Goal: Find specific page/section: Find specific page/section

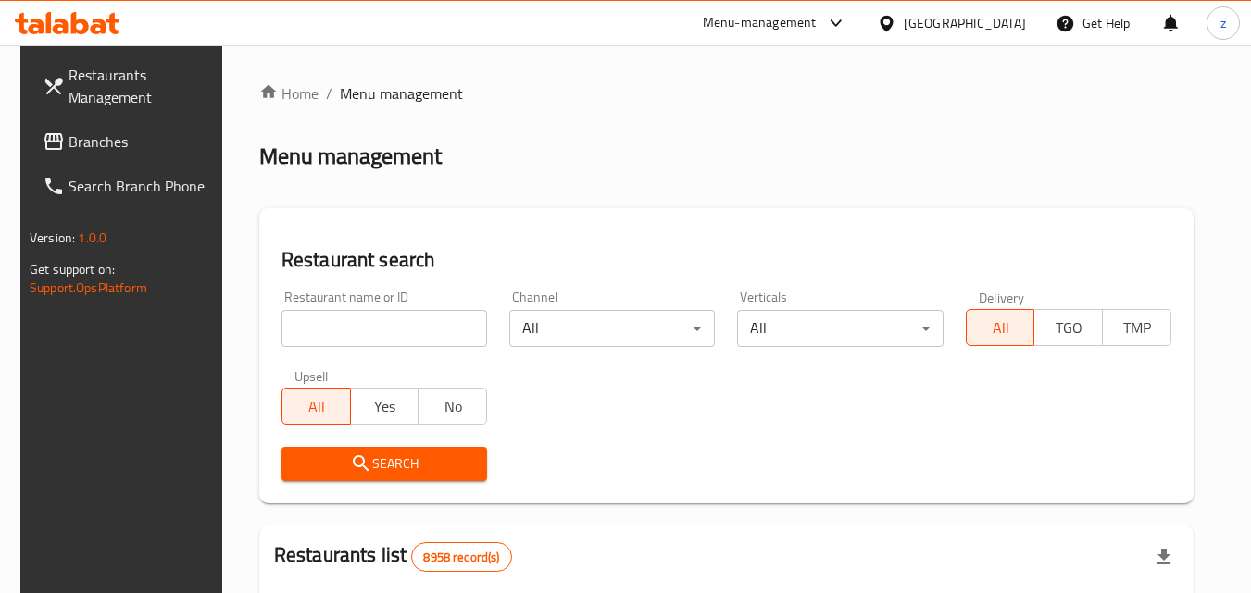
click at [896, 19] on icon at bounding box center [886, 23] width 19 height 19
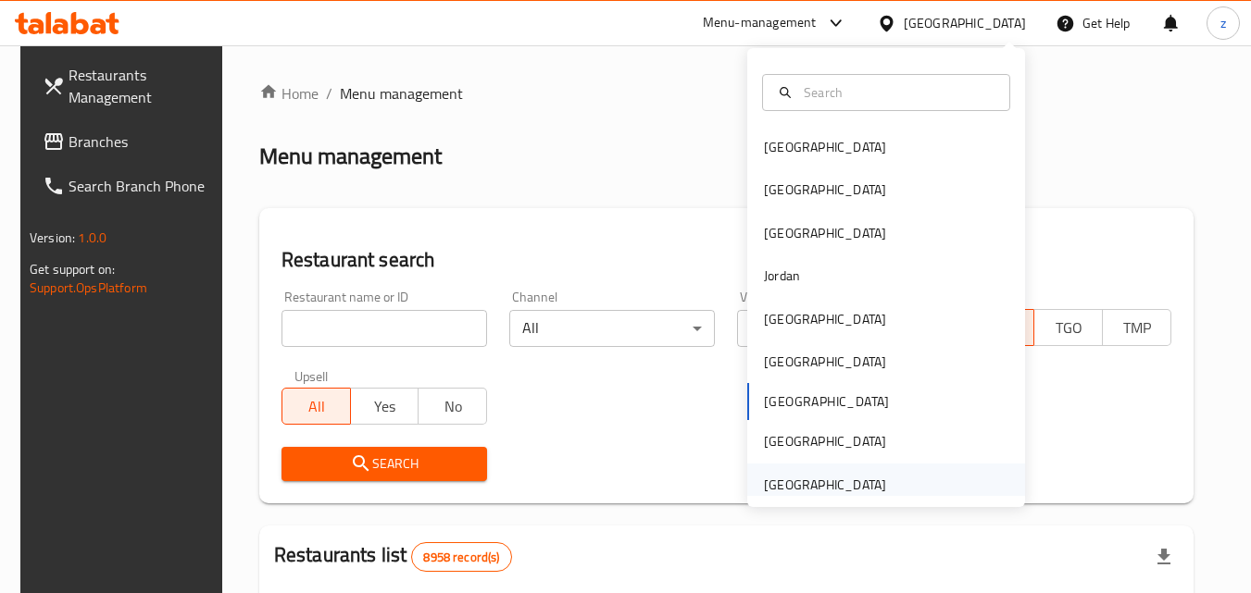
click at [850, 488] on div "United Arab Emirates" at bounding box center [825, 485] width 122 height 20
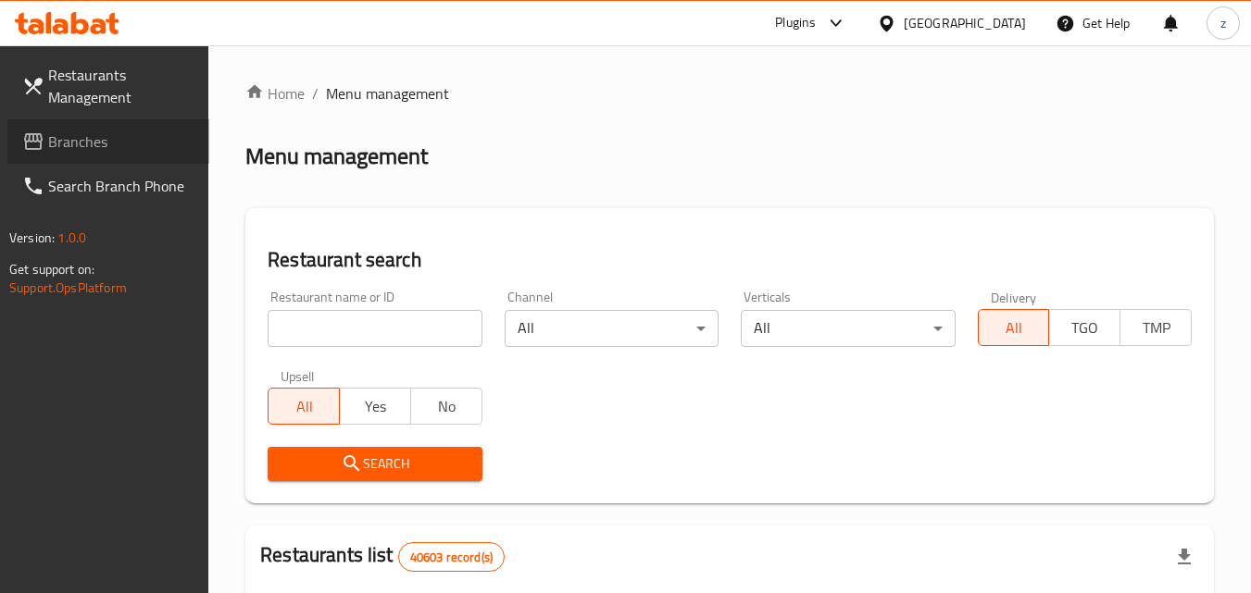
click at [56, 148] on span "Branches" at bounding box center [121, 142] width 146 height 22
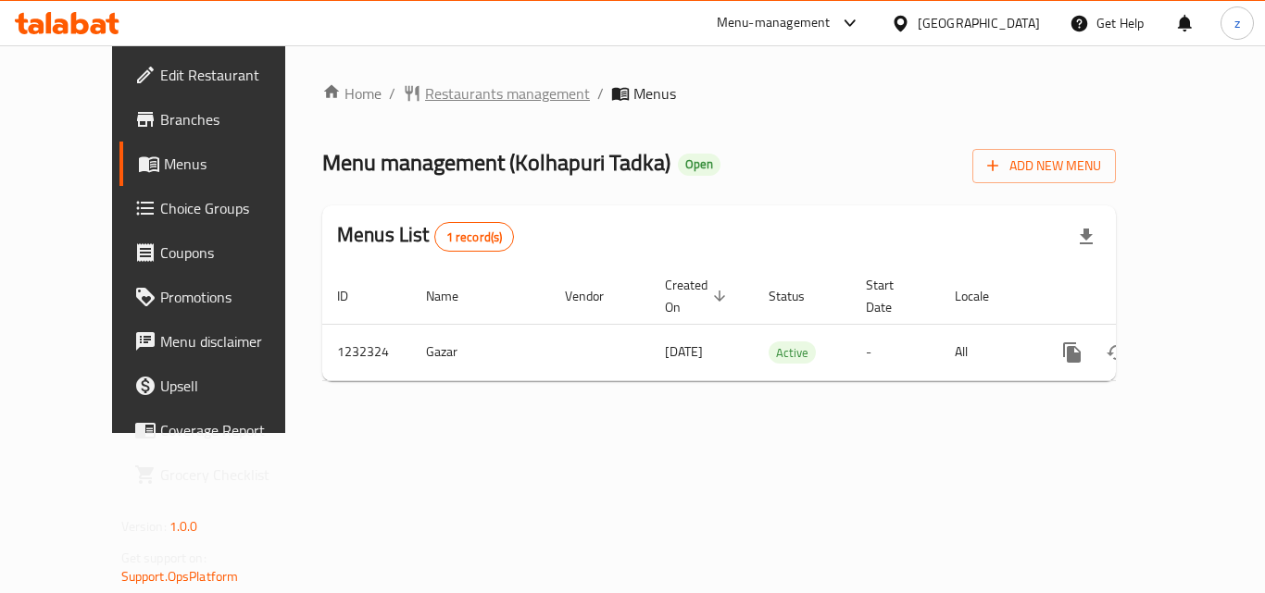
click at [425, 95] on span "Restaurants management" at bounding box center [507, 93] width 165 height 22
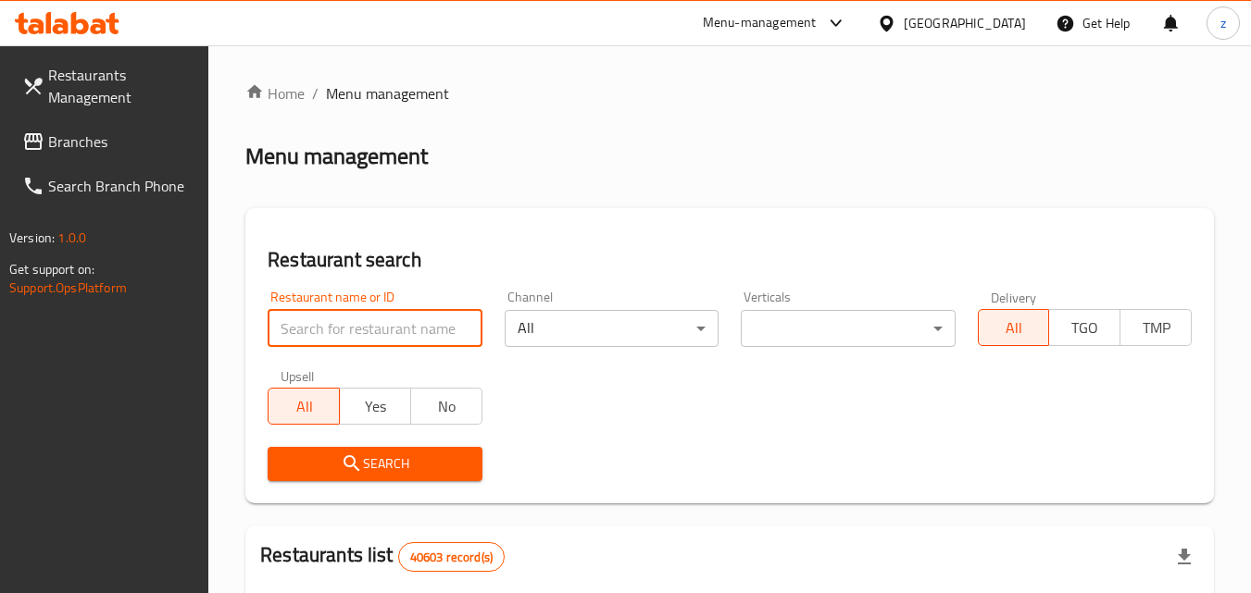
click at [402, 331] on input "search" at bounding box center [375, 328] width 214 height 37
paste input "677733"
type input "677733"
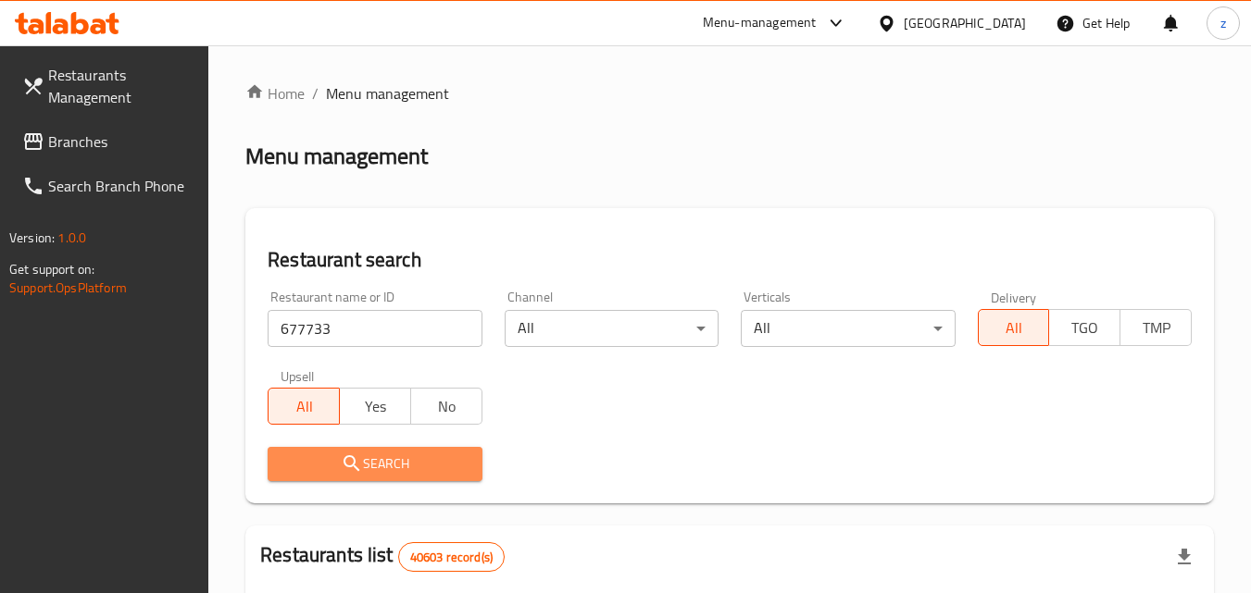
click at [423, 454] on span "Search" at bounding box center [374, 464] width 184 height 23
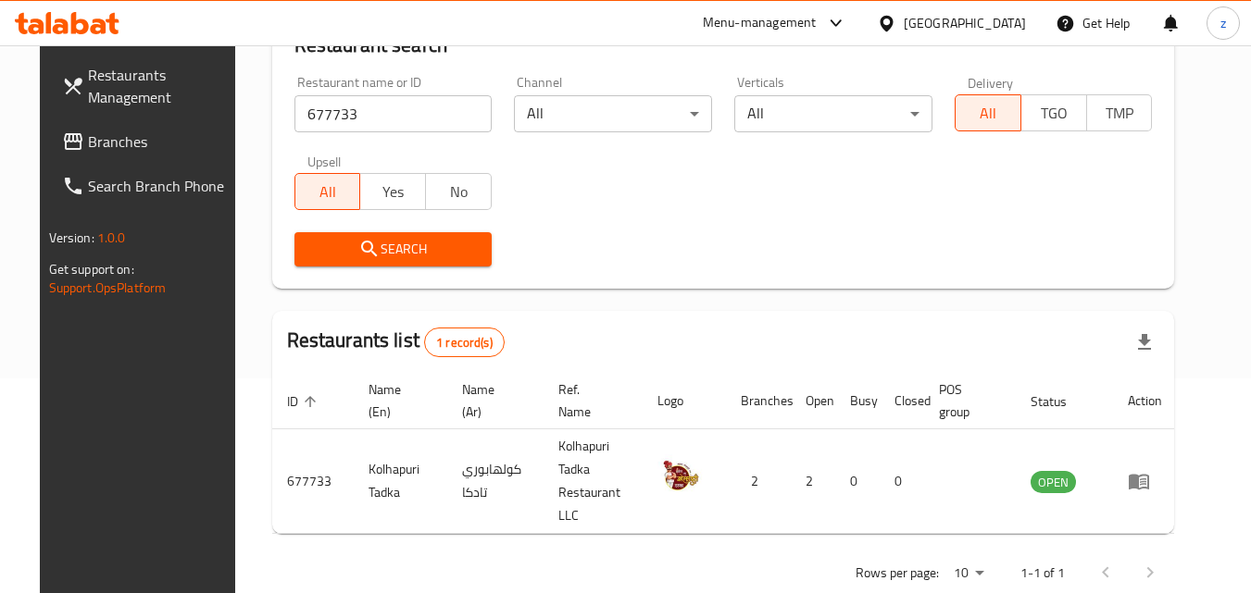
scroll to position [217, 0]
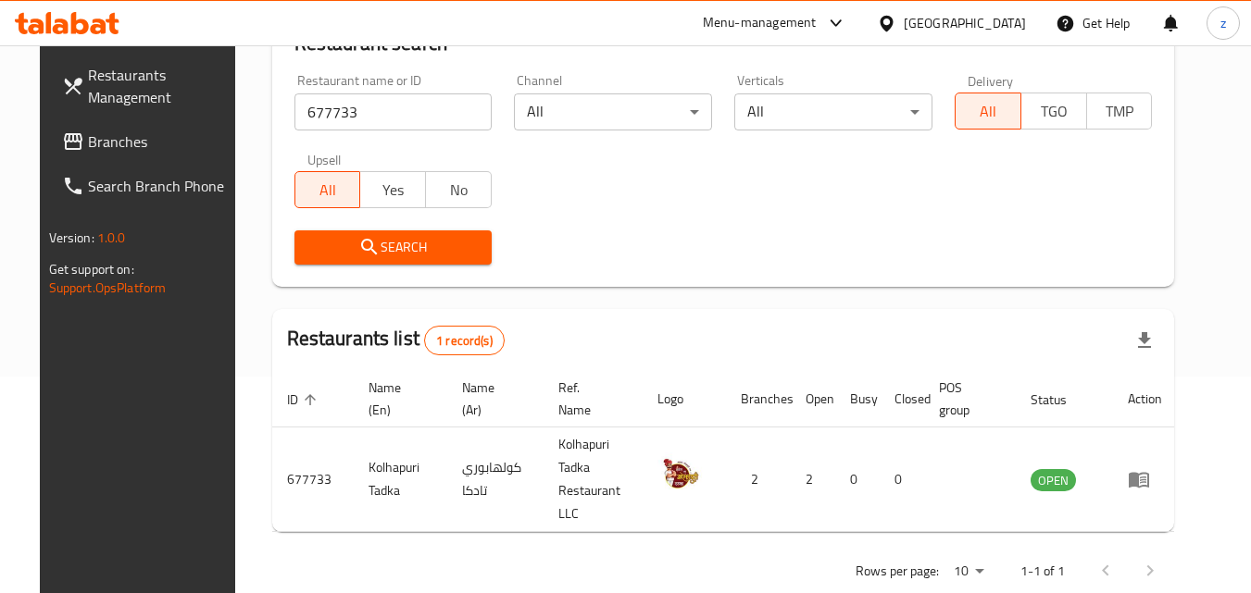
click at [93, 144] on span "Branches" at bounding box center [161, 142] width 146 height 22
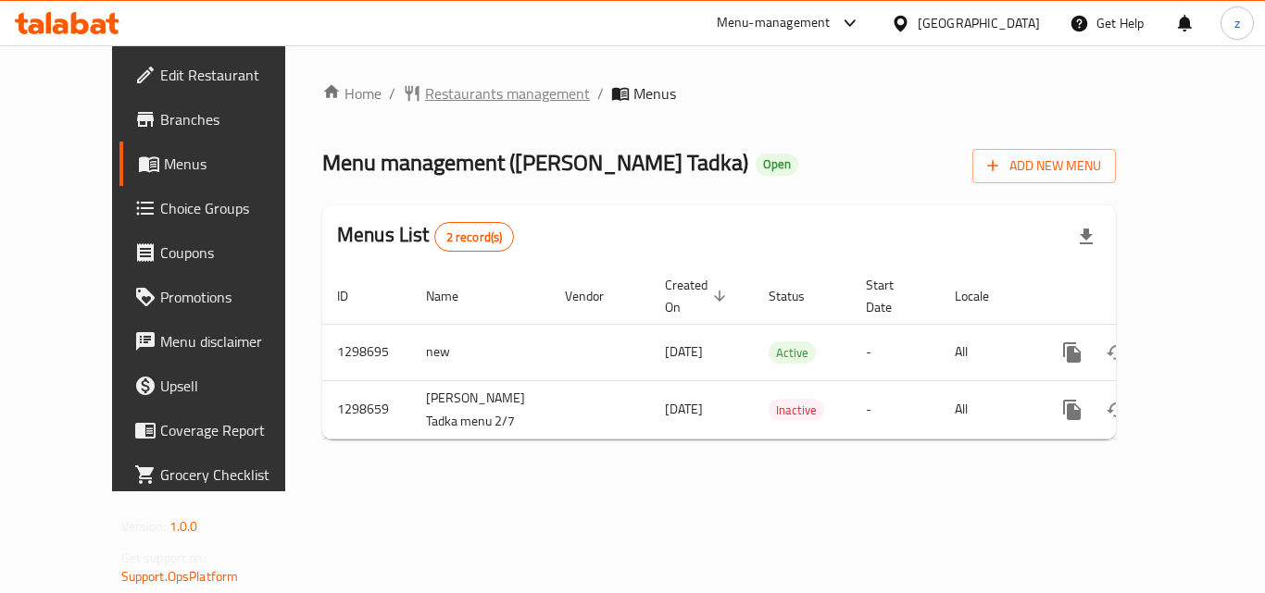
click at [425, 93] on span "Restaurants management" at bounding box center [507, 93] width 165 height 22
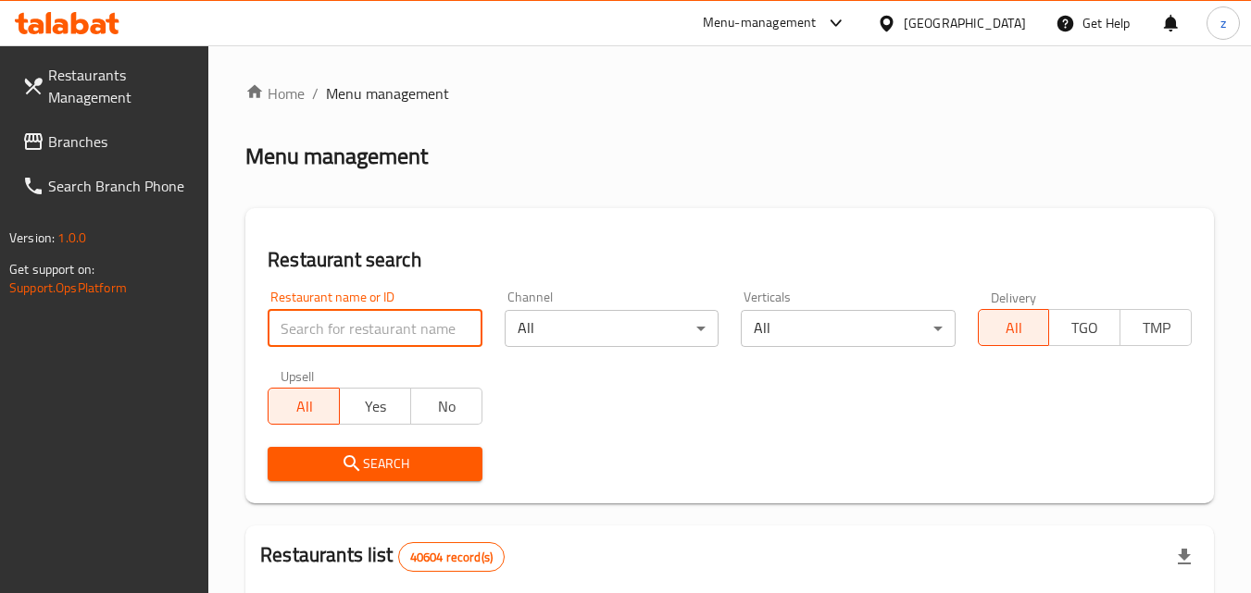
click at [410, 315] on input "search" at bounding box center [375, 328] width 214 height 37
paste input "700749"
type input "700749"
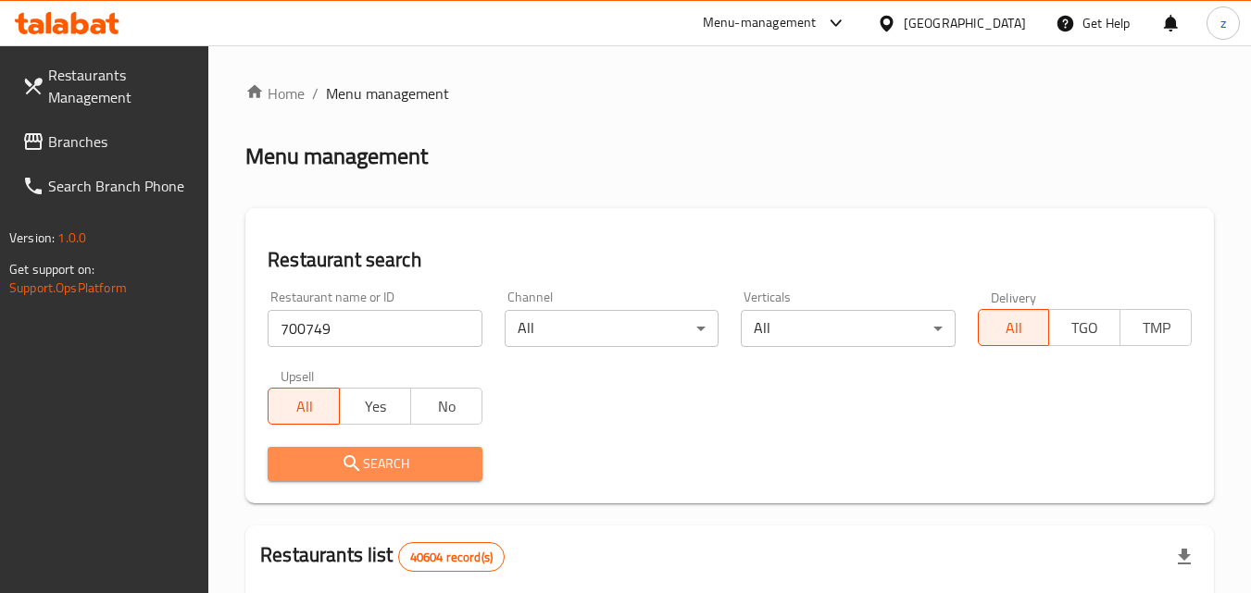
click at [412, 458] on span "Search" at bounding box center [374, 464] width 184 height 23
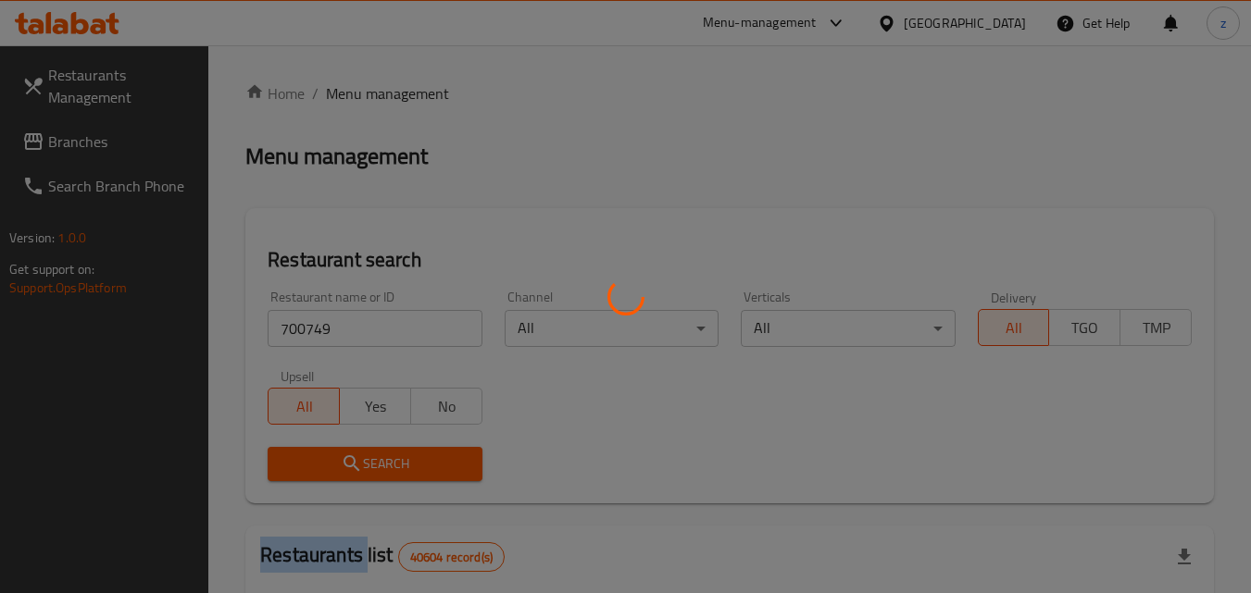
click at [412, 458] on div at bounding box center [625, 296] width 1251 height 593
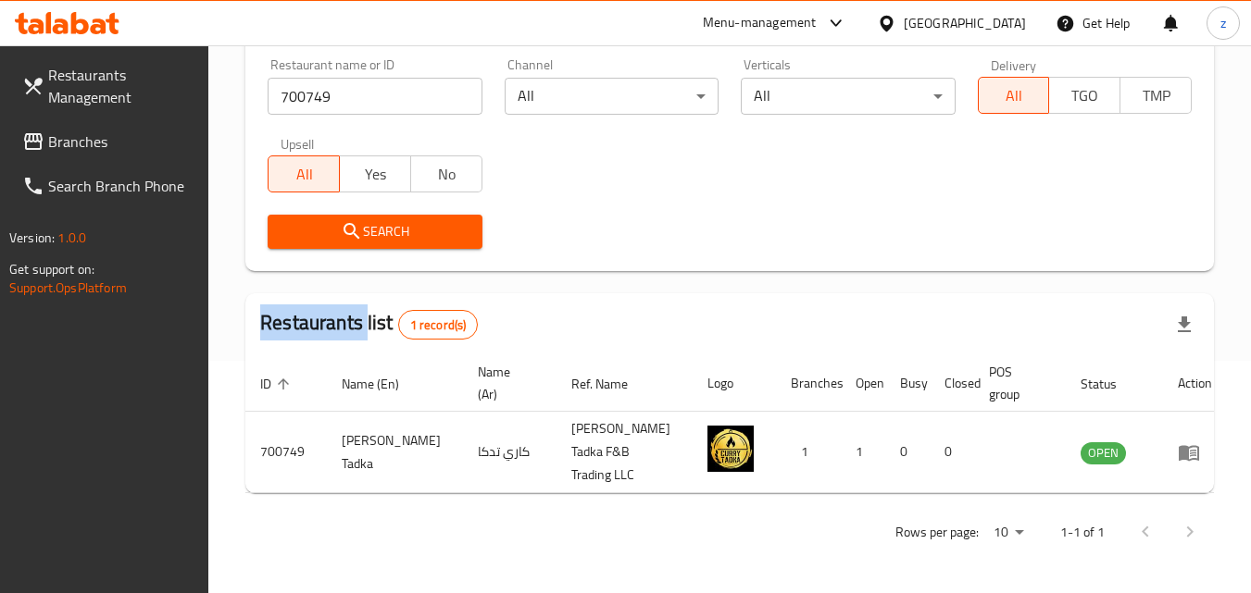
scroll to position [217, 0]
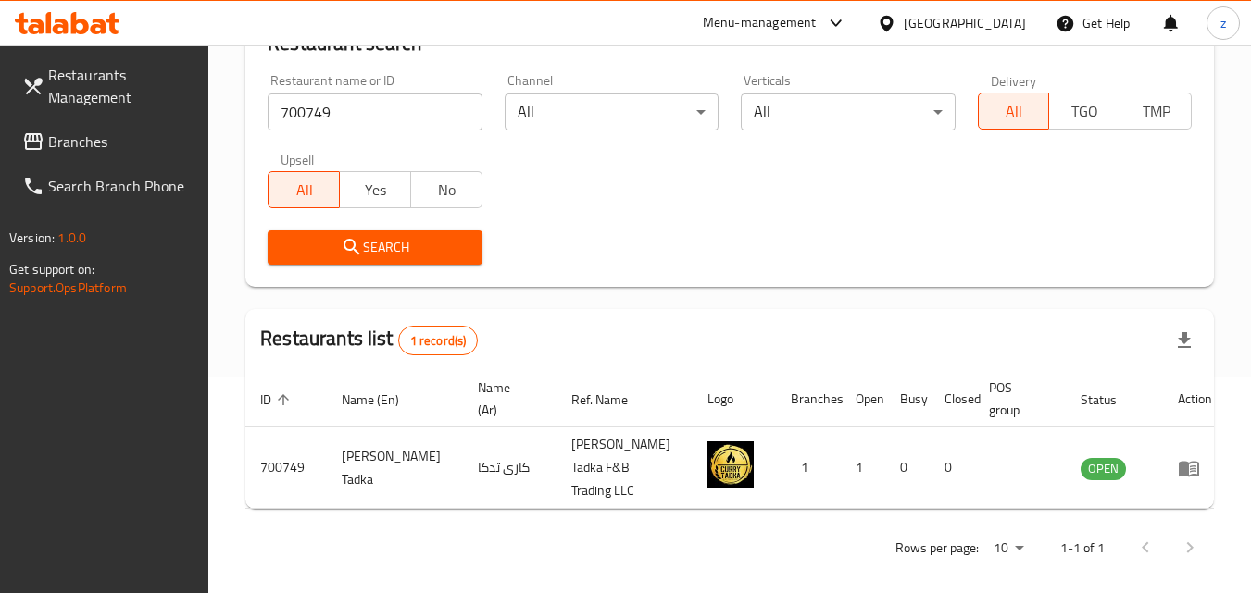
click at [901, 11] on div "[GEOGRAPHIC_DATA]" at bounding box center [951, 23] width 179 height 44
click at [903, 16] on div at bounding box center [890, 23] width 27 height 20
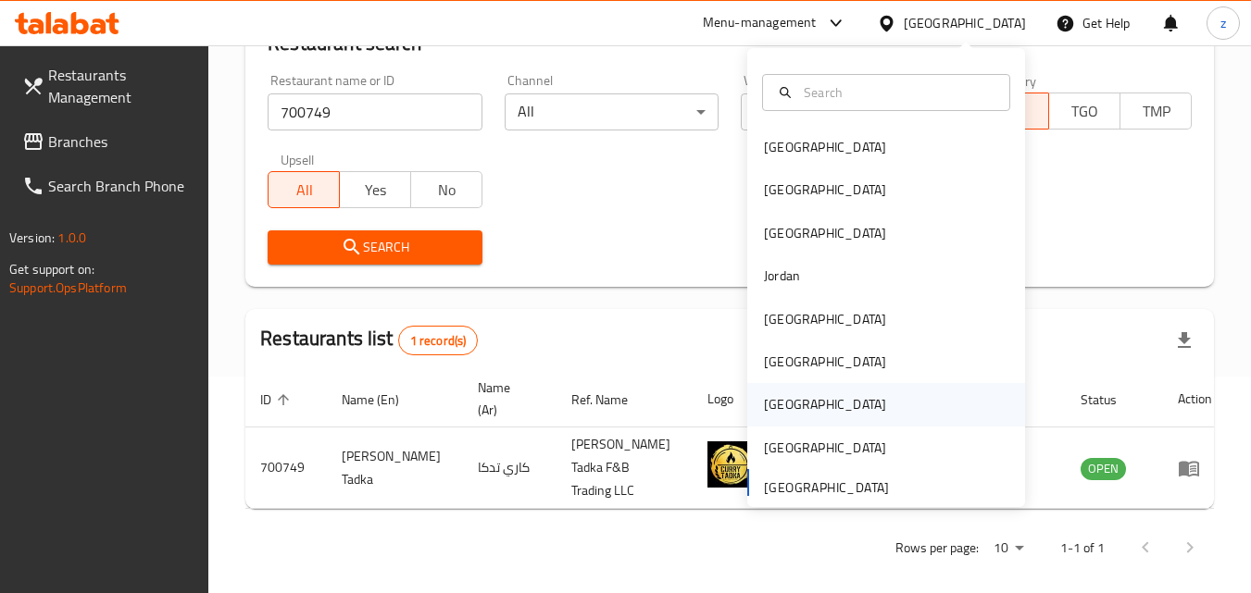
click at [827, 398] on div "[GEOGRAPHIC_DATA]" at bounding box center [886, 404] width 278 height 43
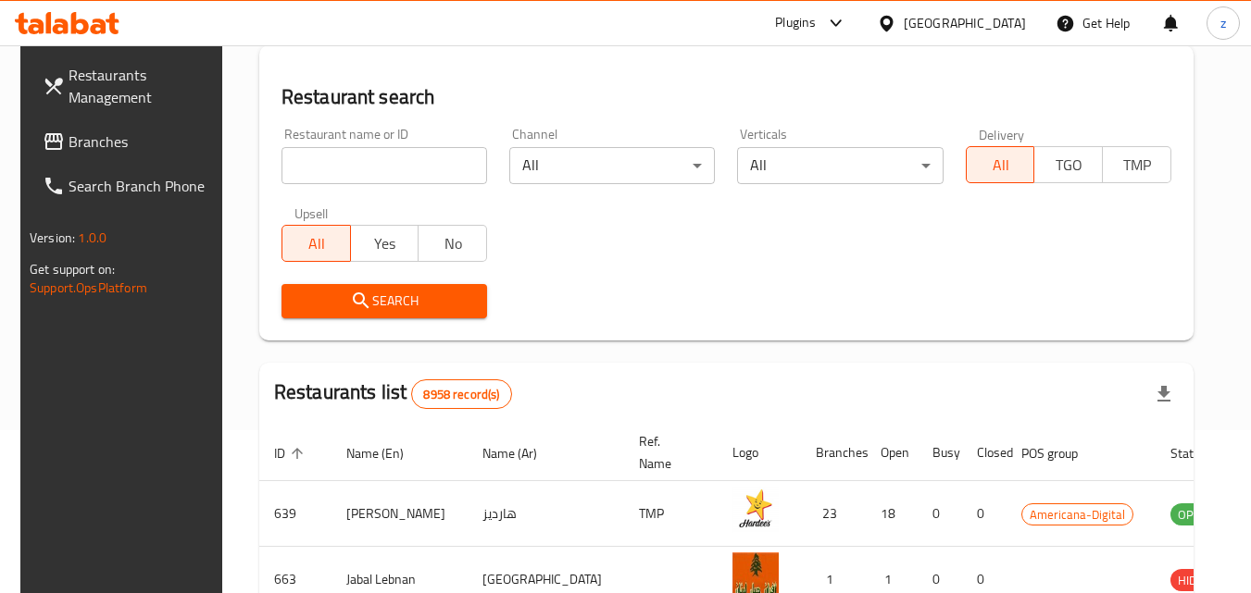
scroll to position [217, 0]
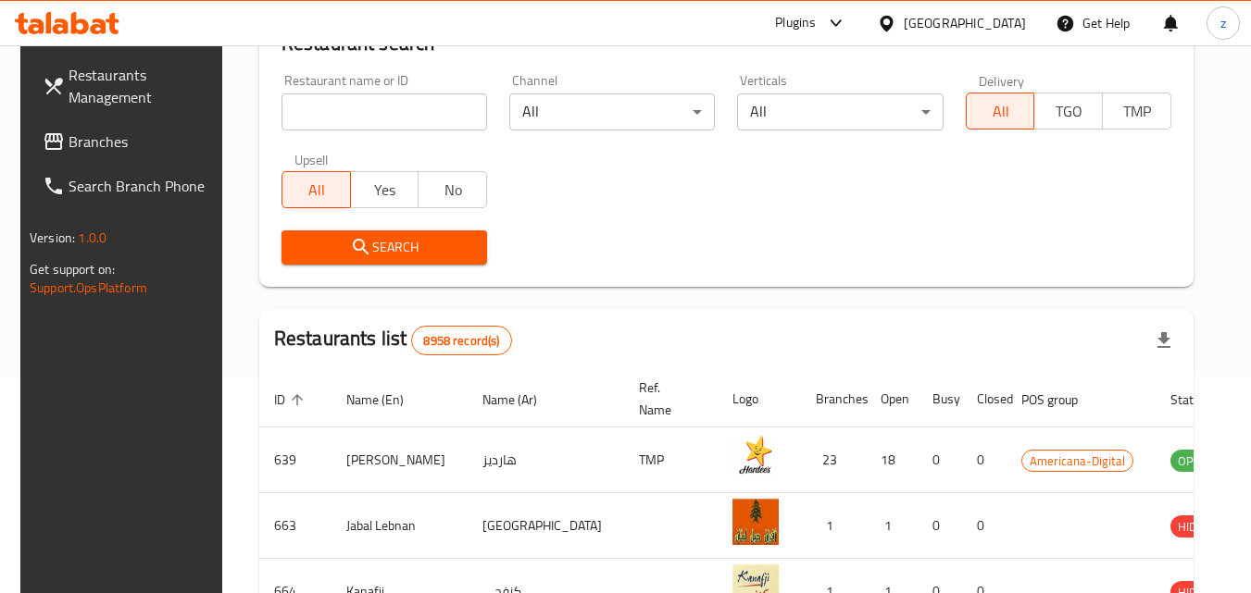
click at [81, 138] on span "Branches" at bounding box center [142, 142] width 146 height 22
click at [143, 149] on span "Branches" at bounding box center [142, 142] width 146 height 22
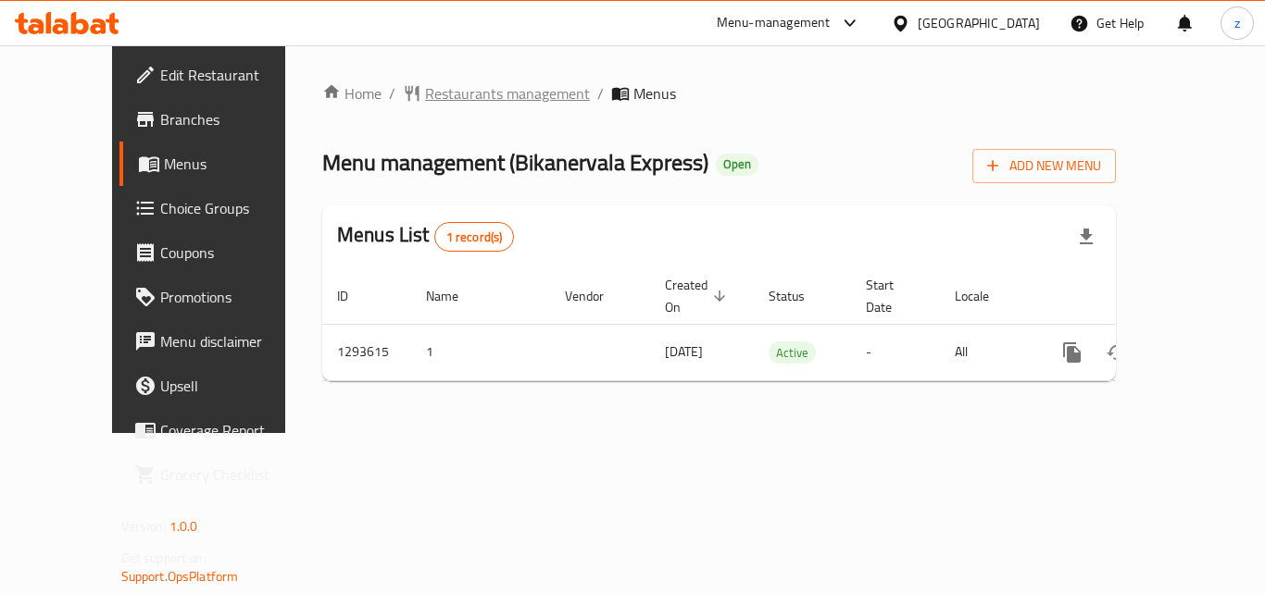
click at [425, 101] on span "Restaurants management" at bounding box center [507, 93] width 165 height 22
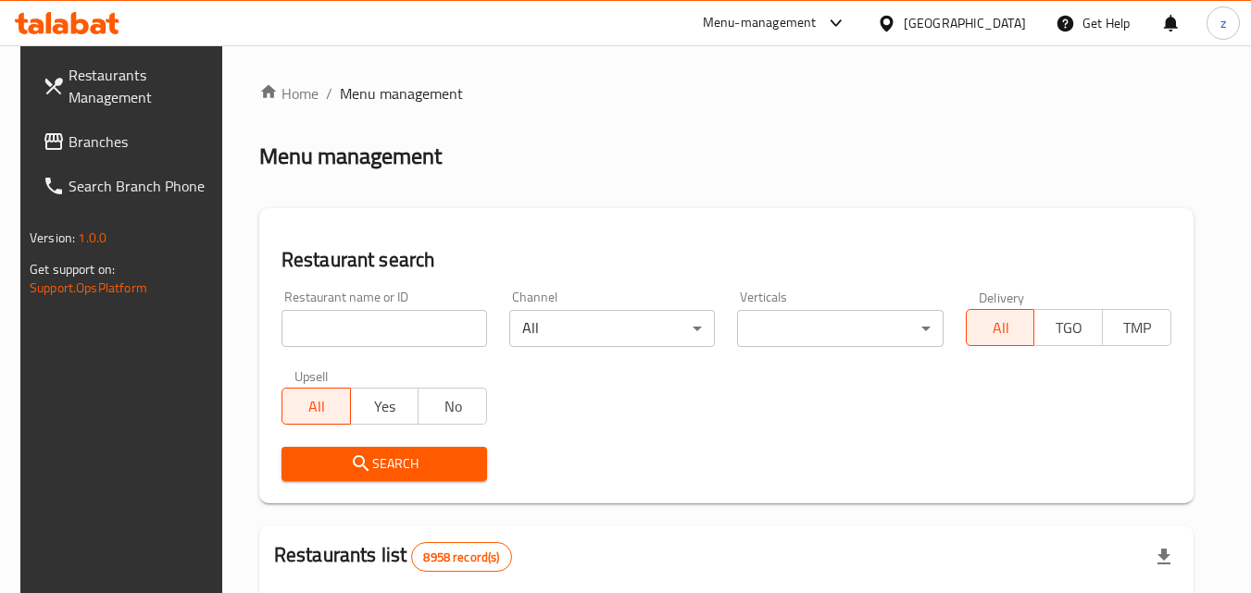
click at [379, 335] on input "search" at bounding box center [384, 328] width 206 height 37
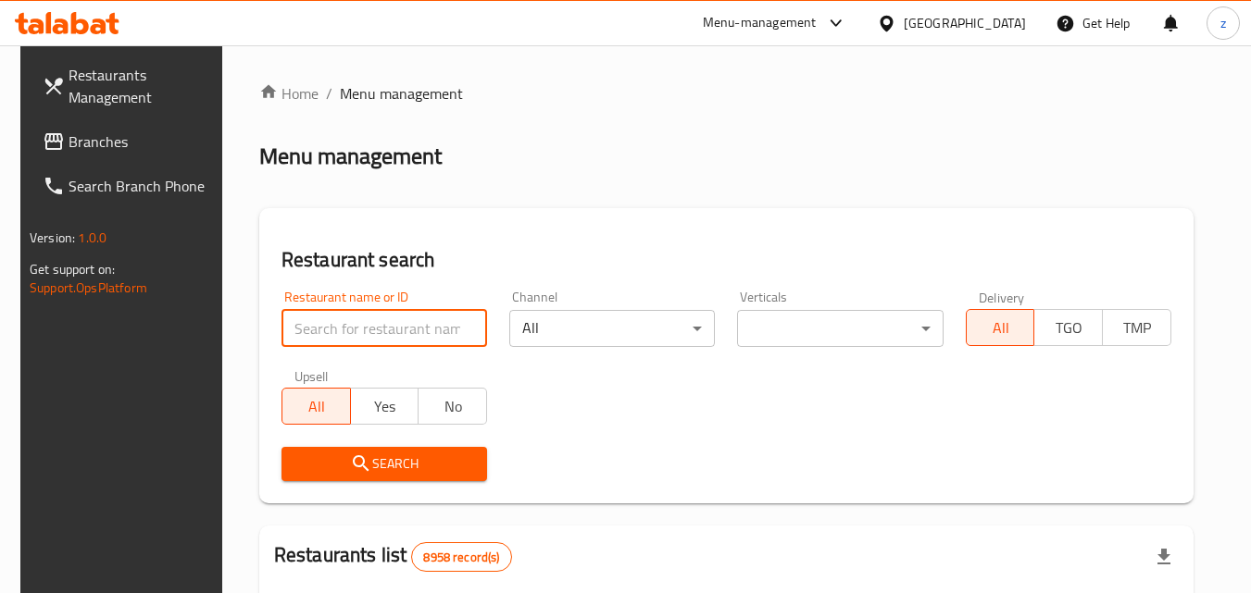
paste input "699621"
type input "699621"
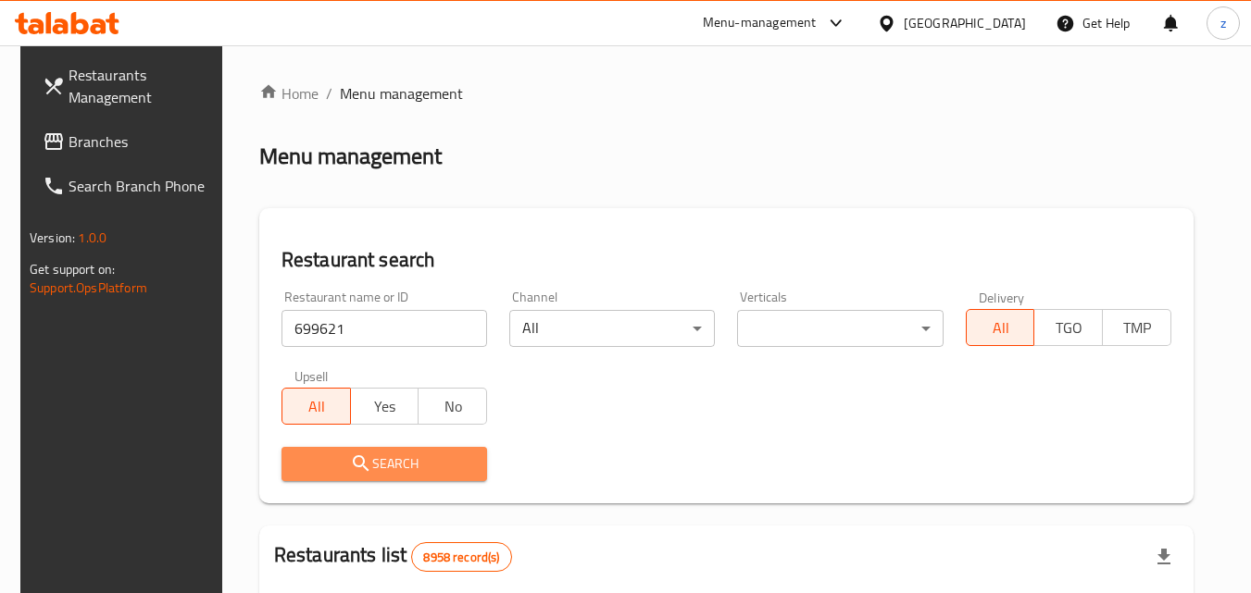
click at [385, 459] on span "Search" at bounding box center [384, 464] width 176 height 23
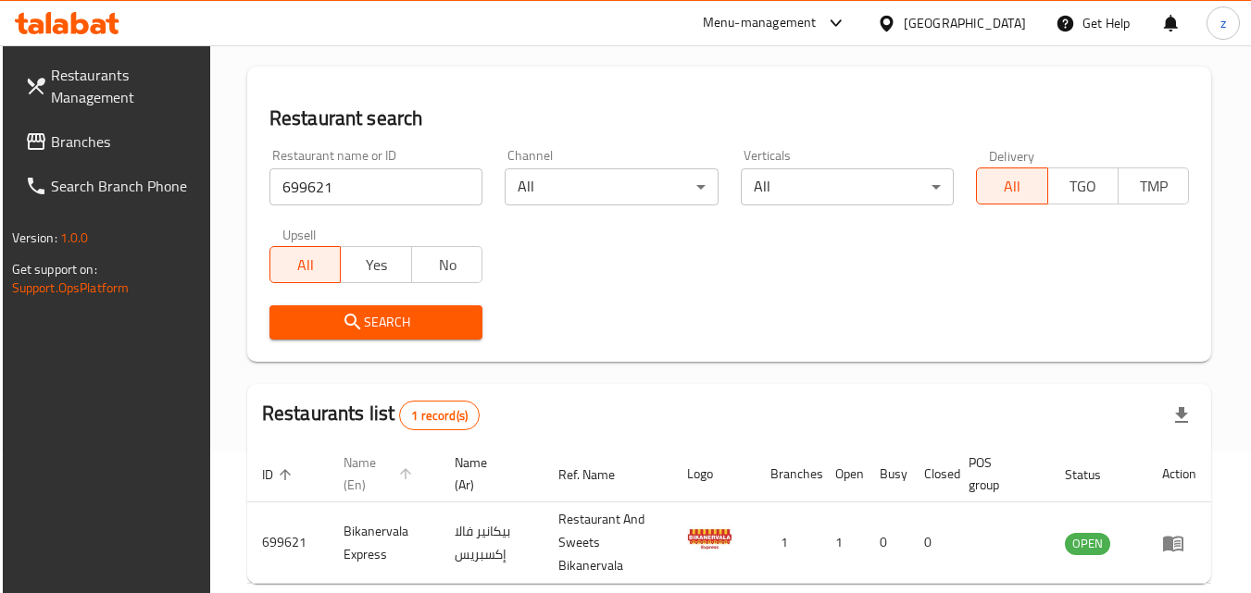
scroll to position [185, 0]
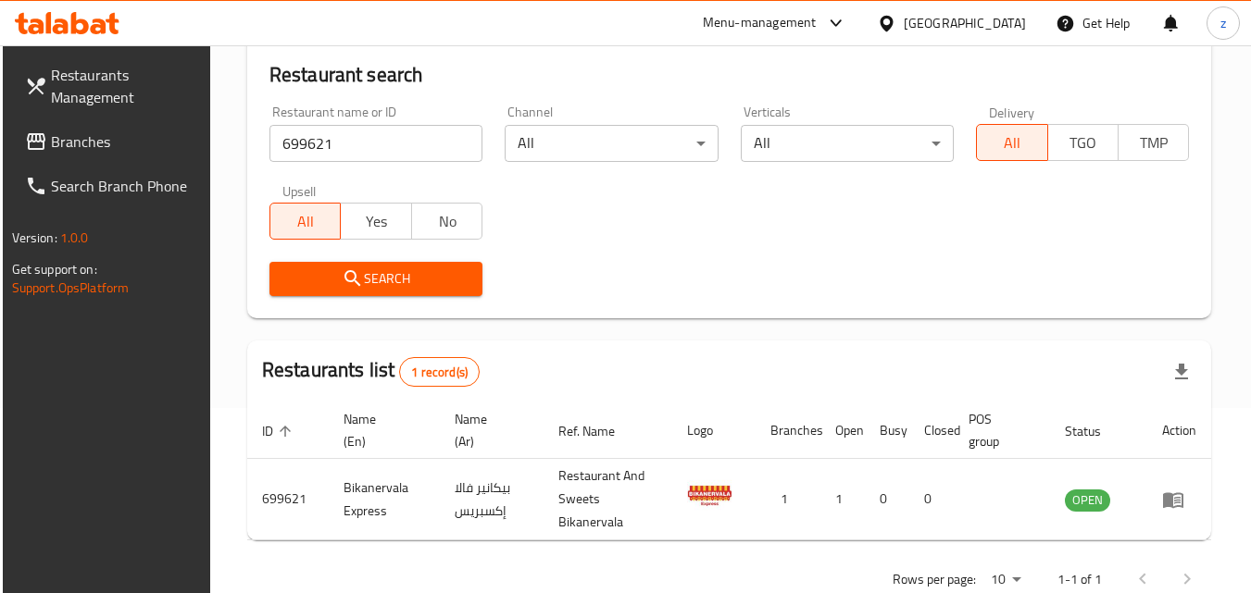
click at [1015, 26] on div "Qatar" at bounding box center [965, 23] width 122 height 20
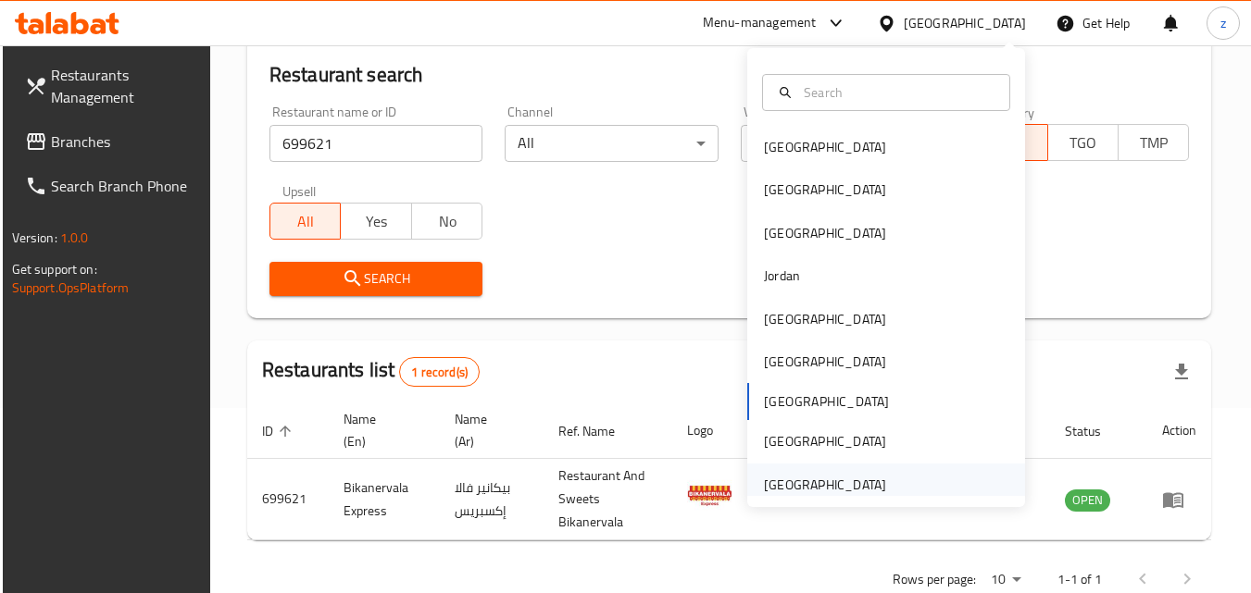
click at [909, 489] on div "[GEOGRAPHIC_DATA]" at bounding box center [886, 485] width 278 height 43
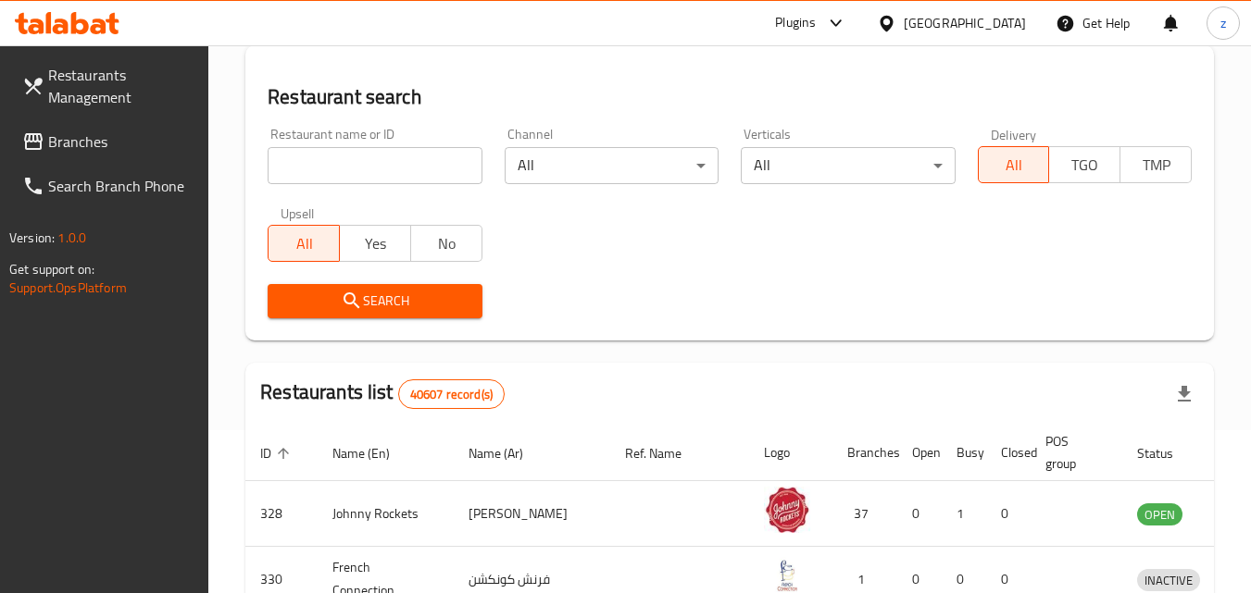
scroll to position [185, 0]
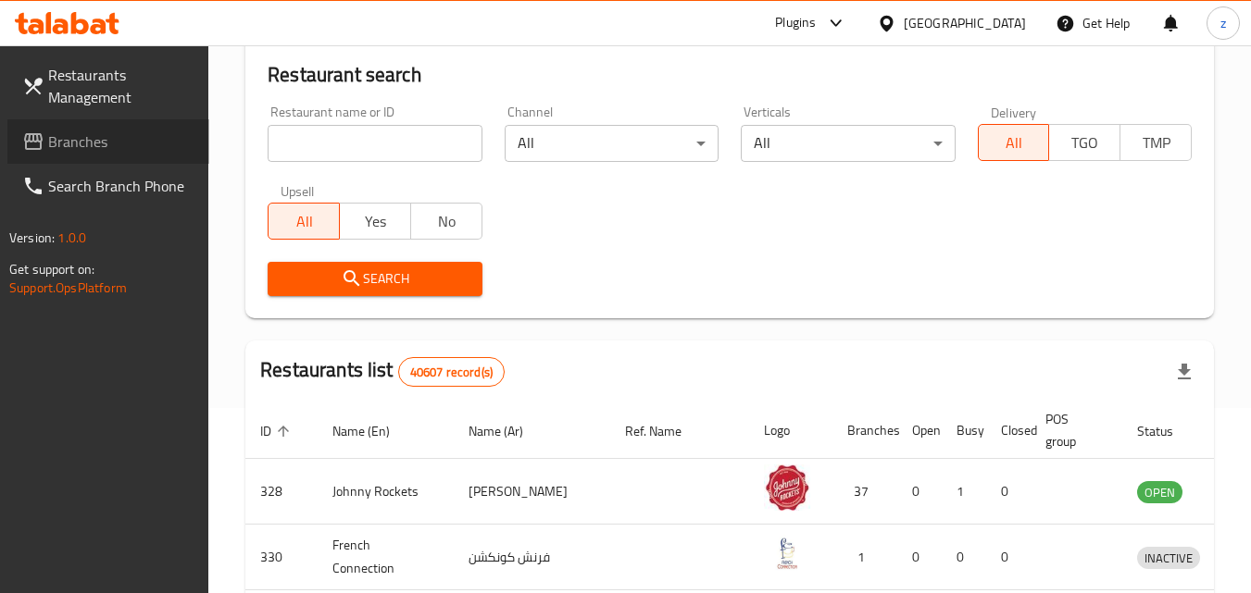
click at [99, 144] on span "Branches" at bounding box center [121, 142] width 146 height 22
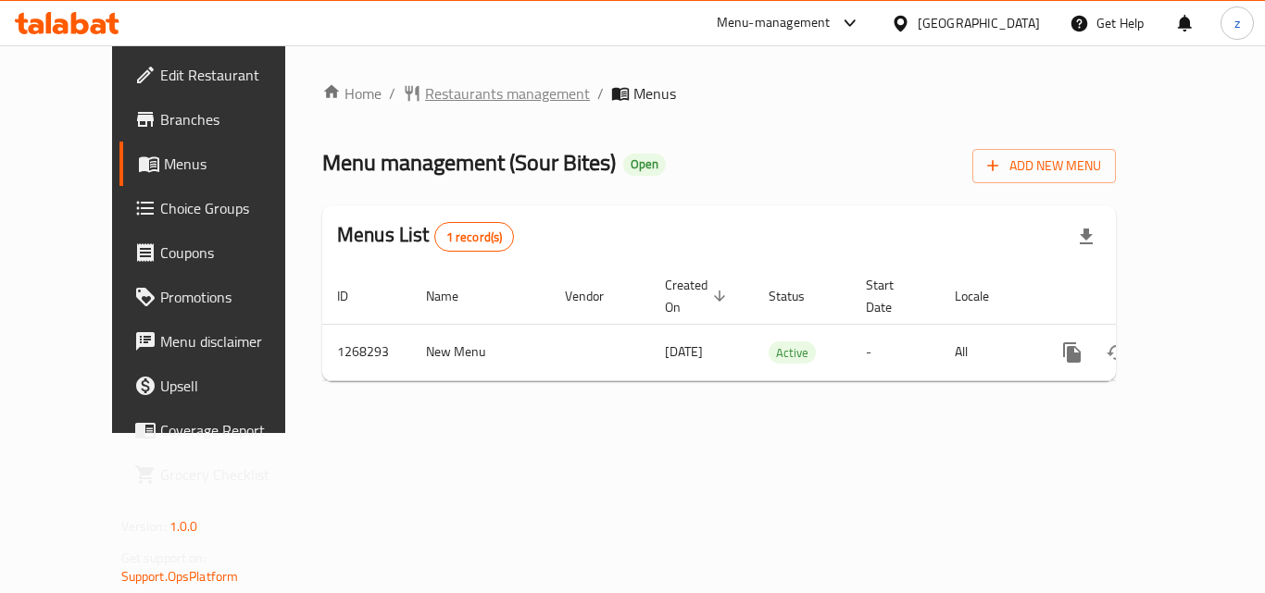
click at [454, 98] on span "Restaurants management" at bounding box center [507, 93] width 165 height 22
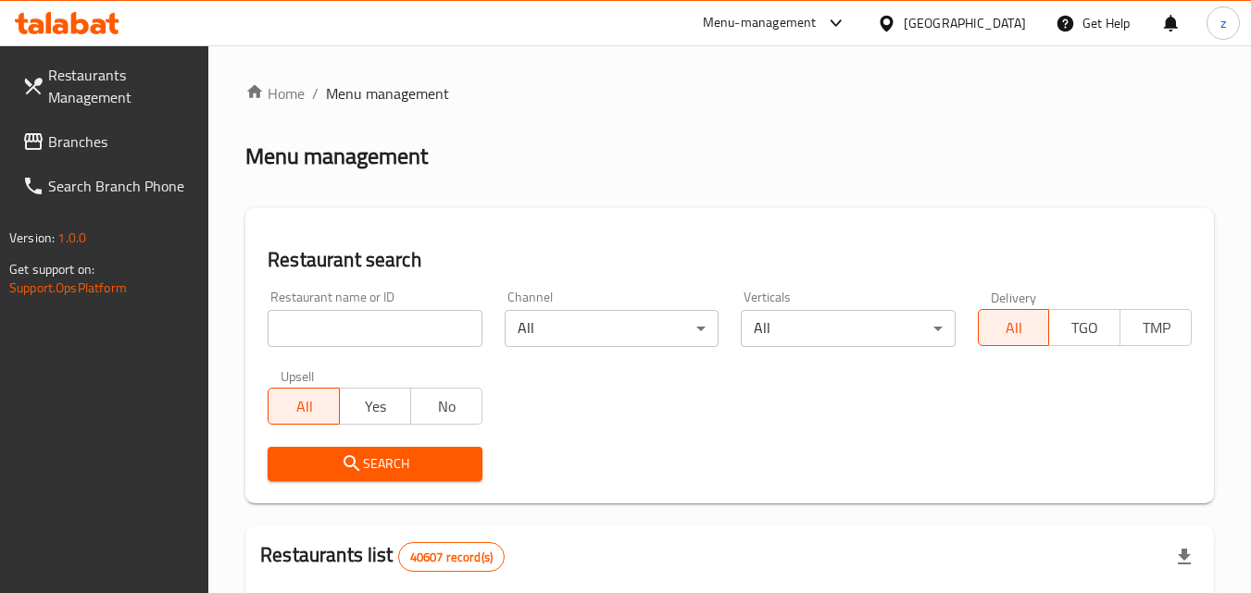
click at [355, 321] on input "search" at bounding box center [375, 328] width 214 height 37
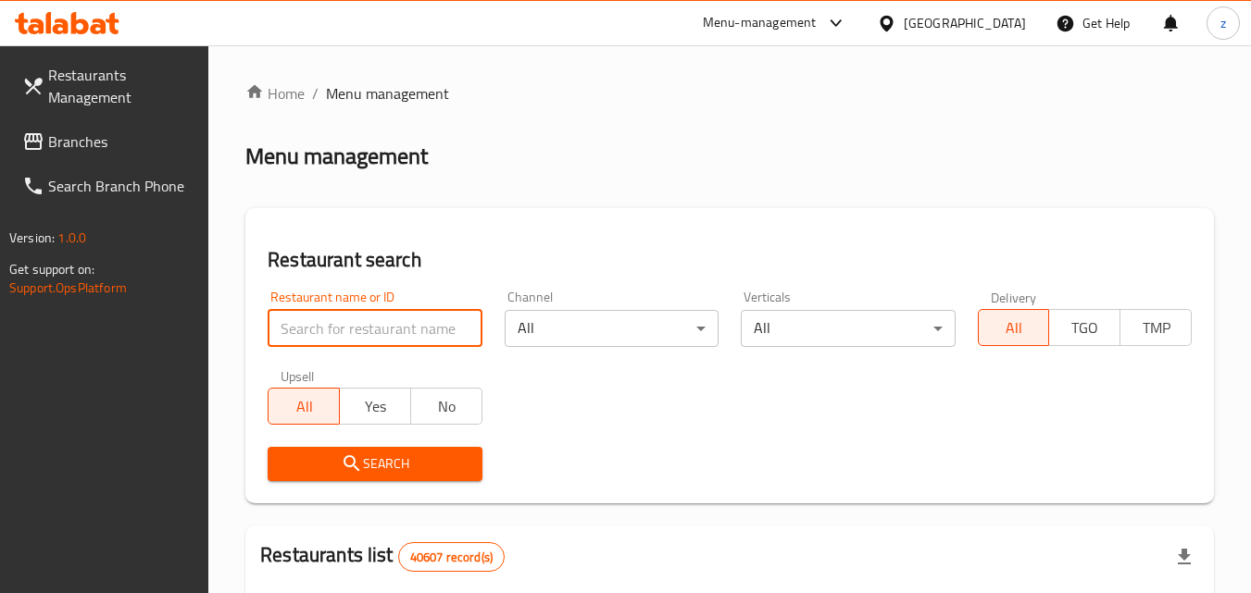
paste input "688045"
type input "688045"
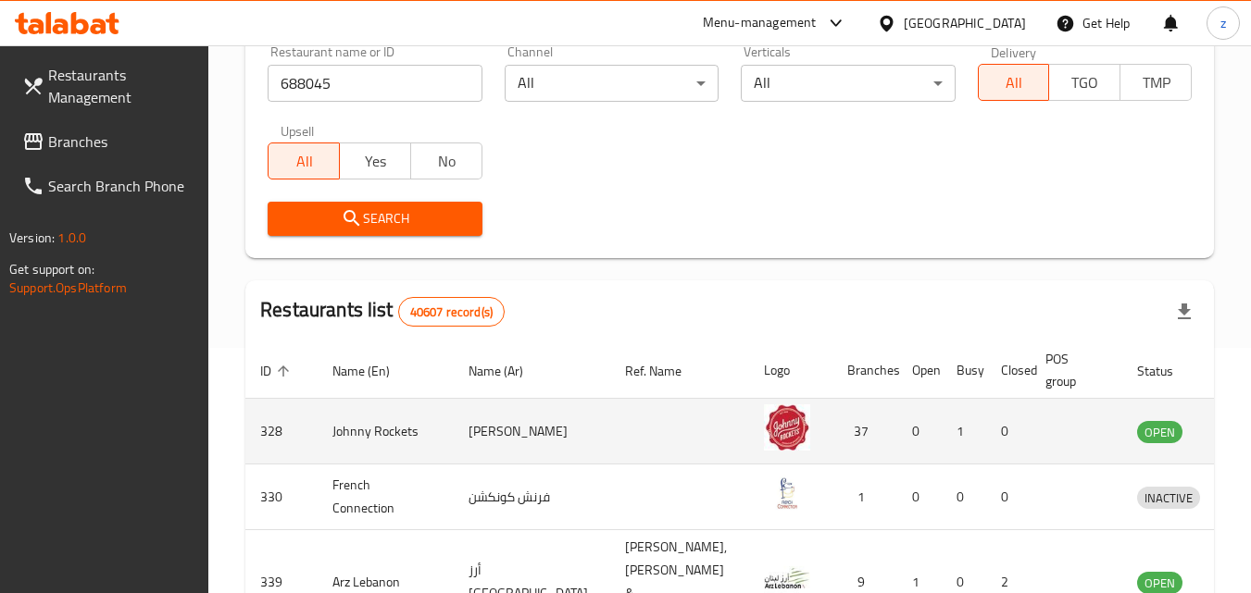
scroll to position [278, 0]
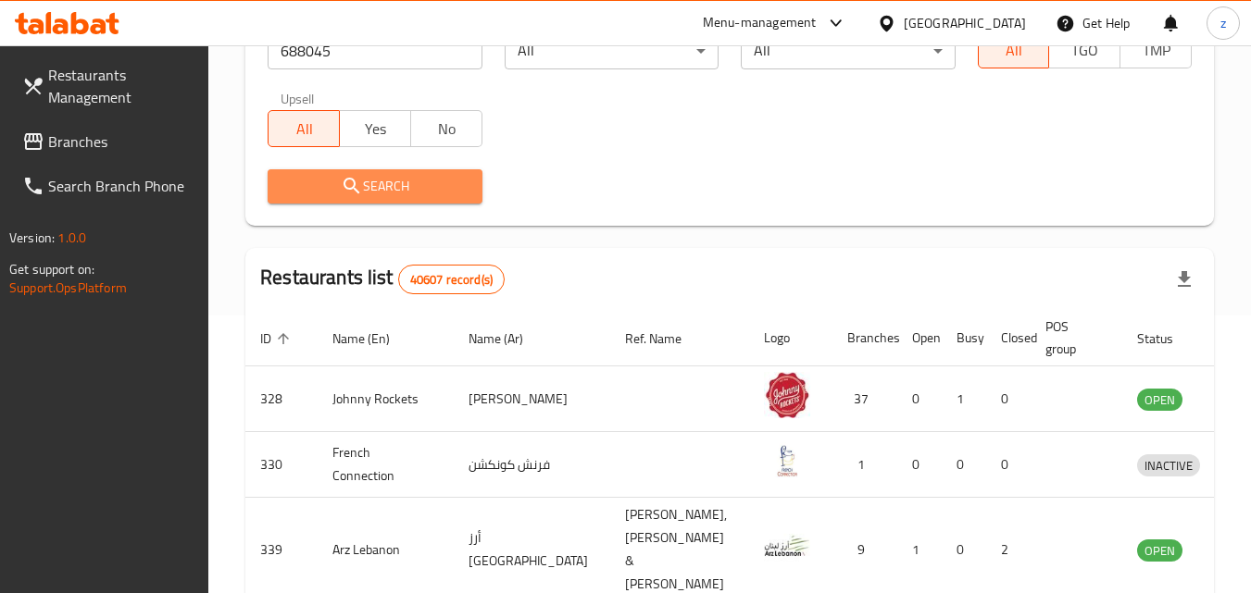
click at [405, 188] on span "Search" at bounding box center [374, 186] width 184 height 23
click at [405, 188] on div at bounding box center [625, 296] width 1251 height 593
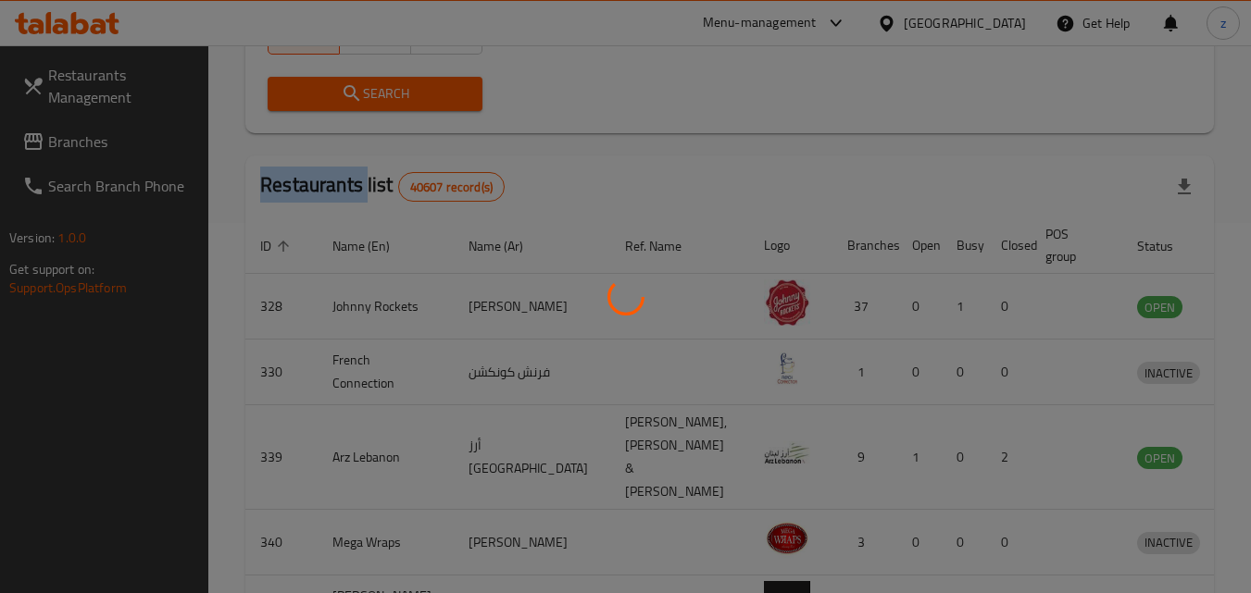
scroll to position [217, 0]
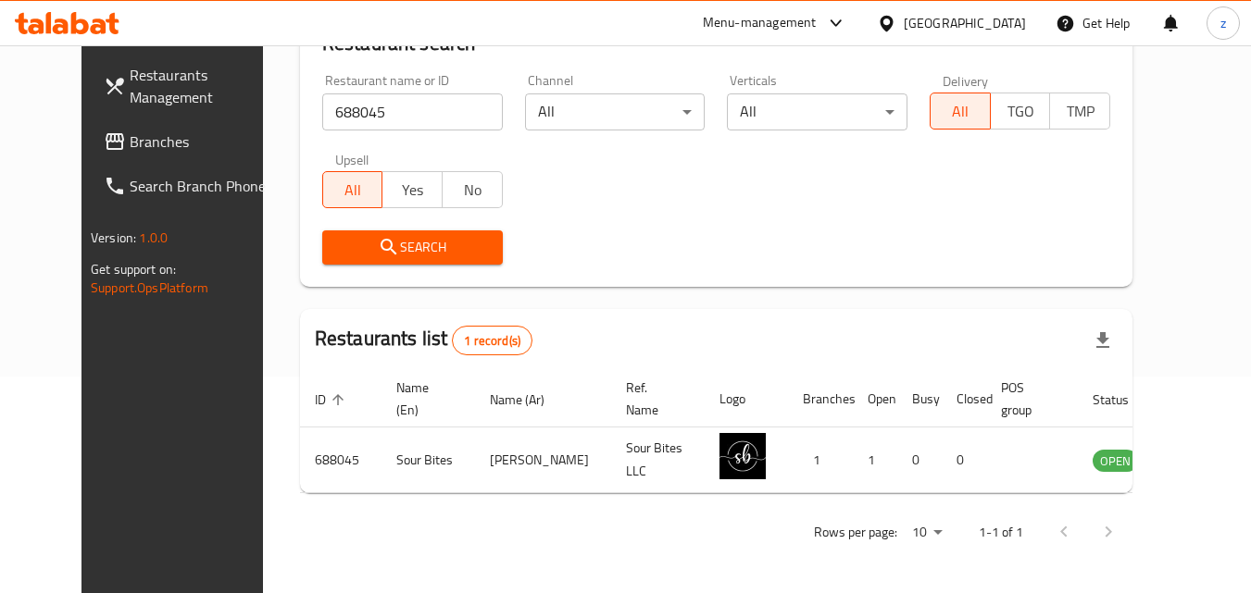
click at [907, 26] on div "[GEOGRAPHIC_DATA]" at bounding box center [965, 23] width 122 height 20
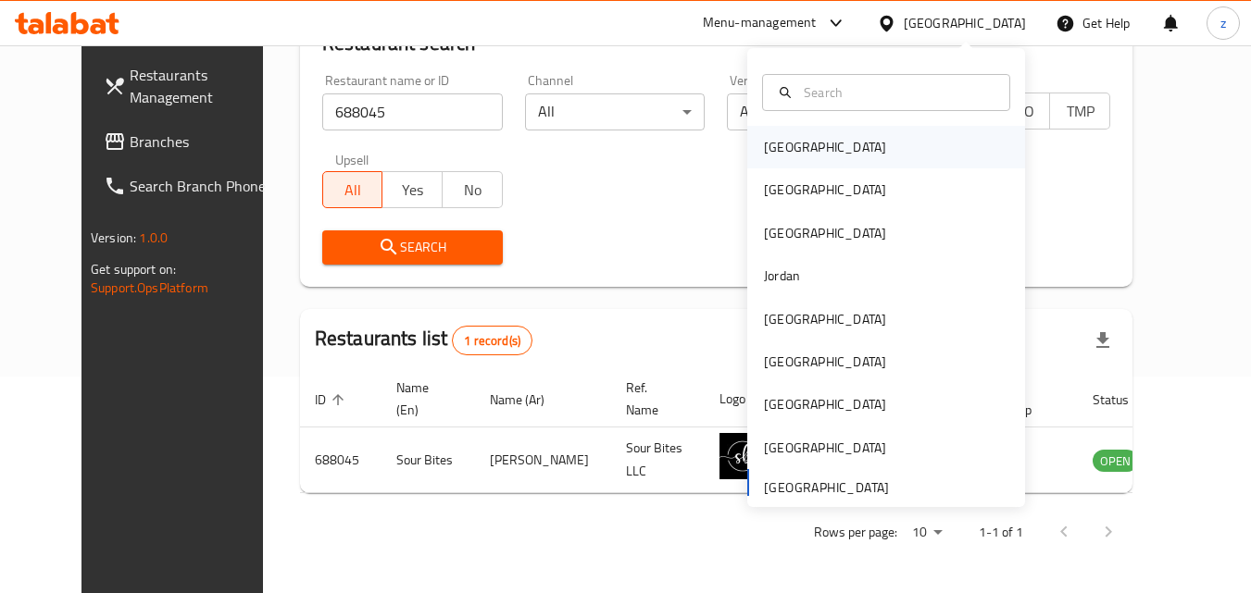
click at [804, 143] on div "Bahrain" at bounding box center [825, 147] width 152 height 43
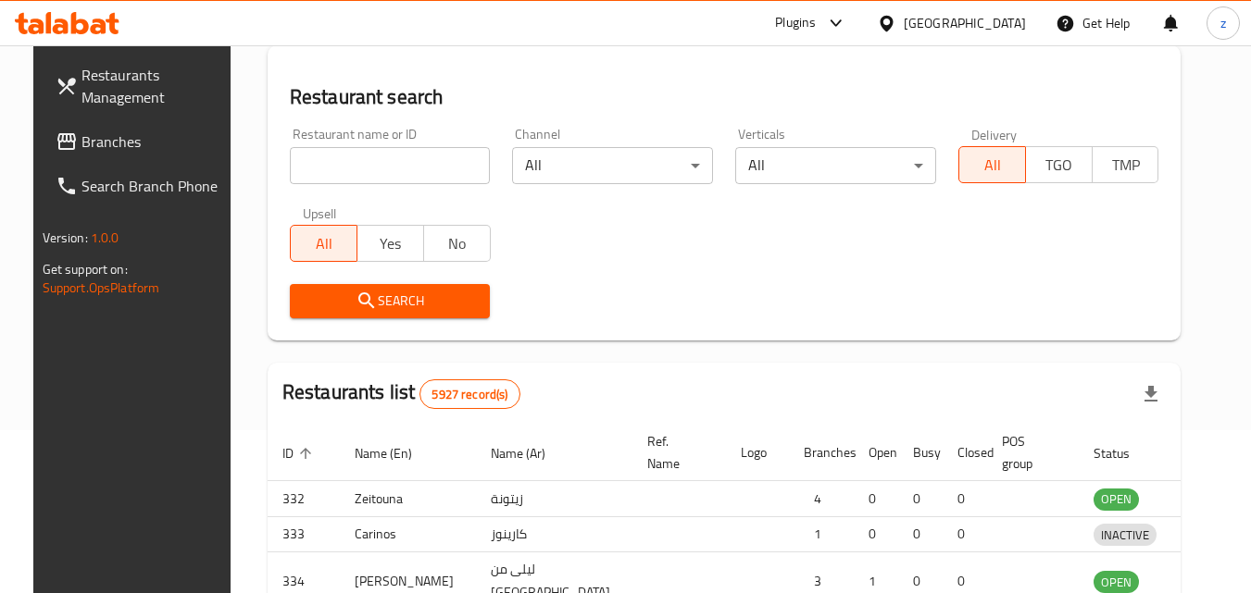
scroll to position [217, 0]
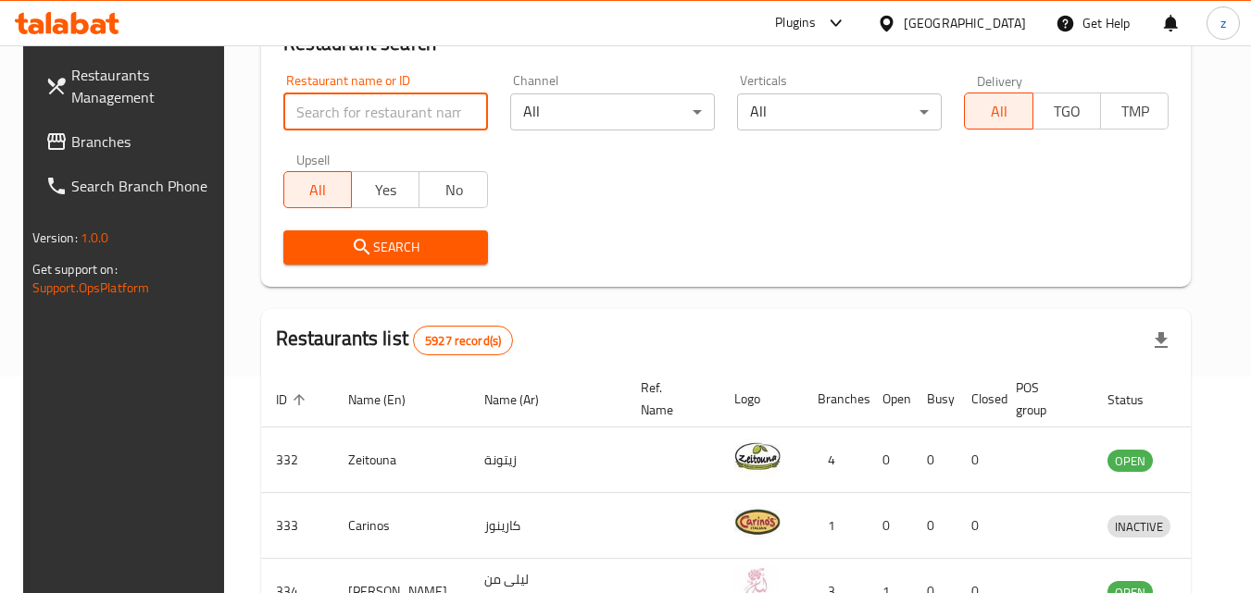
click at [380, 116] on input "search" at bounding box center [385, 111] width 205 height 37
paste input "762880"
type input "762880"
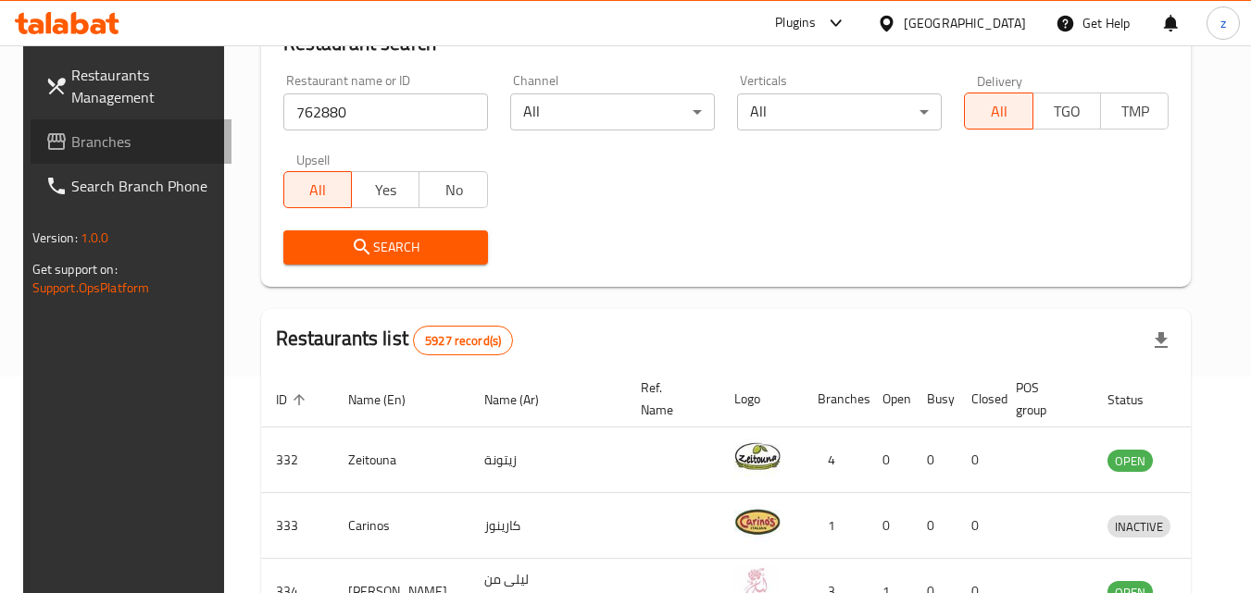
click at [91, 135] on span "Branches" at bounding box center [144, 142] width 146 height 22
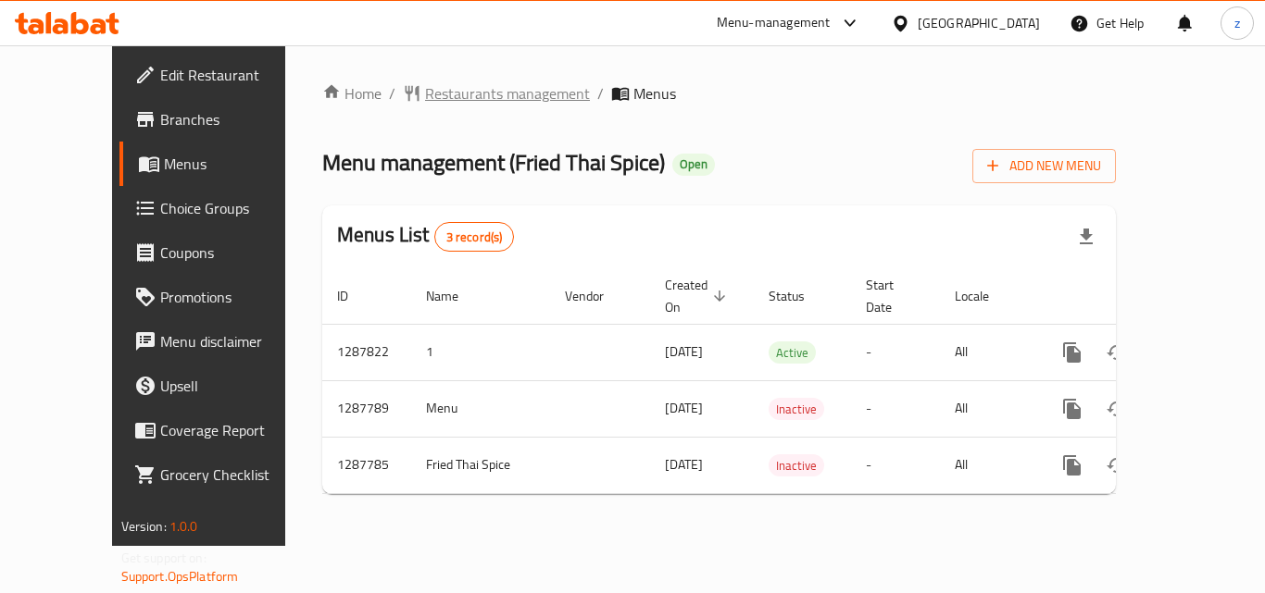
click at [425, 105] on span "Restaurants management" at bounding box center [507, 93] width 165 height 22
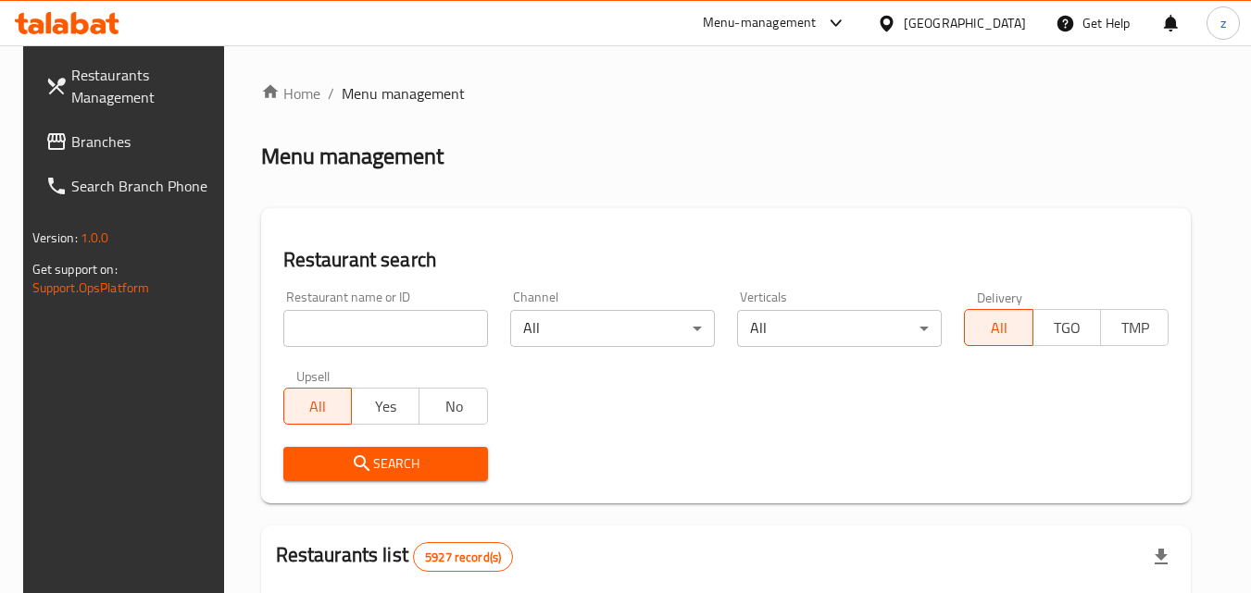
click at [358, 329] on input "search" at bounding box center [385, 328] width 205 height 37
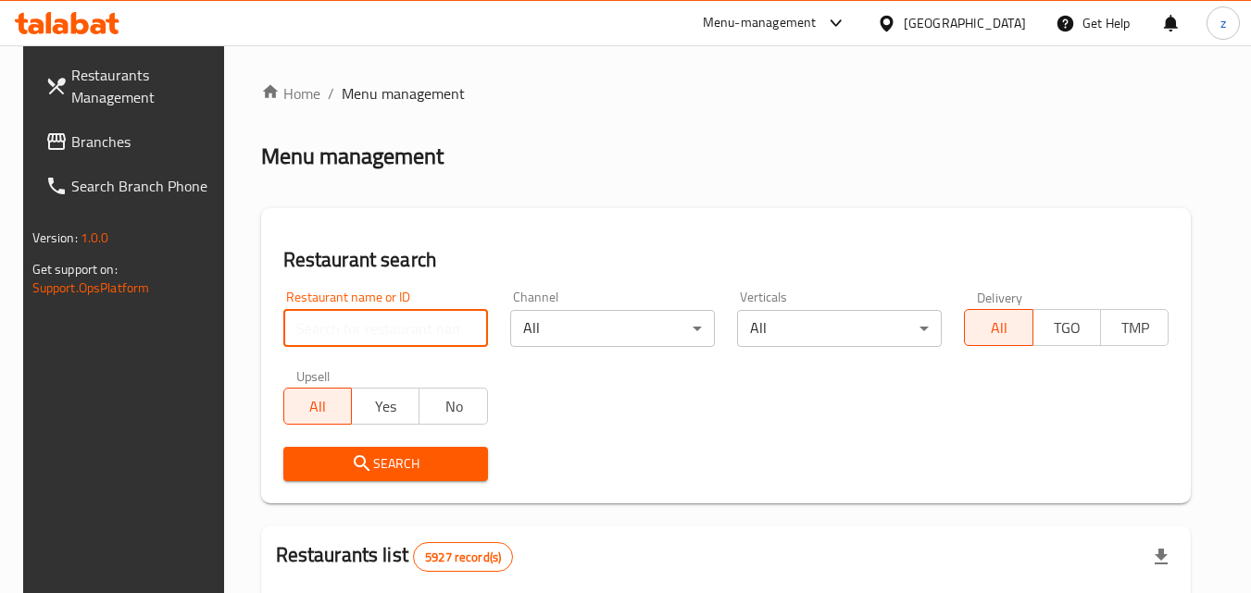
paste input "696849"
type input "696849"
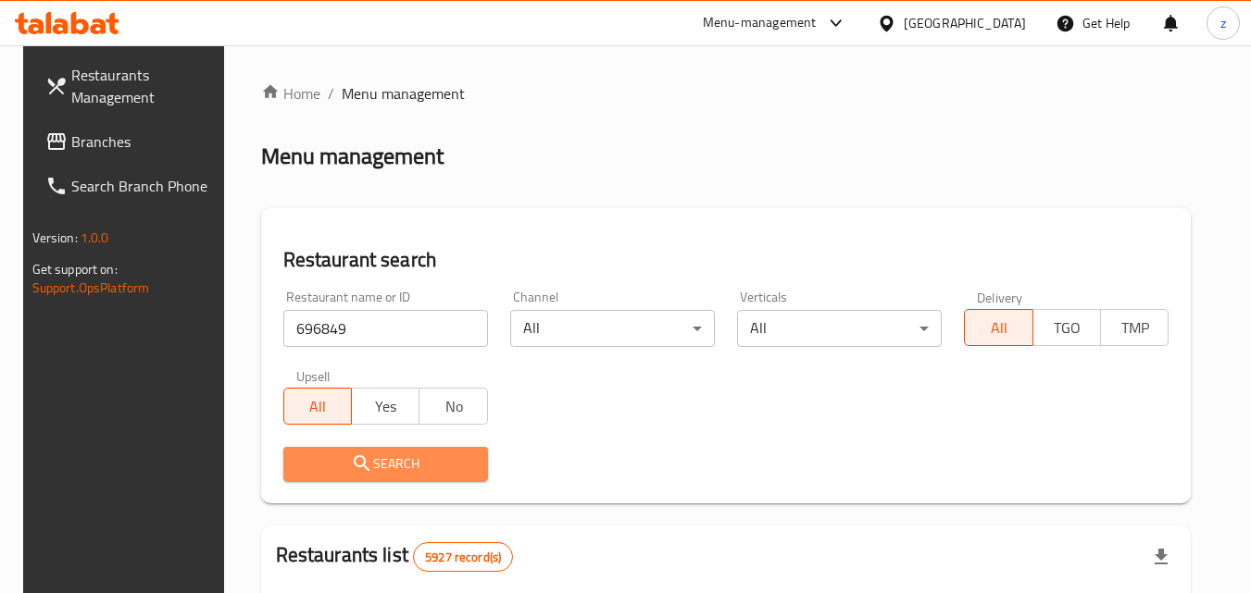
click at [413, 454] on span "Search" at bounding box center [385, 464] width 175 height 23
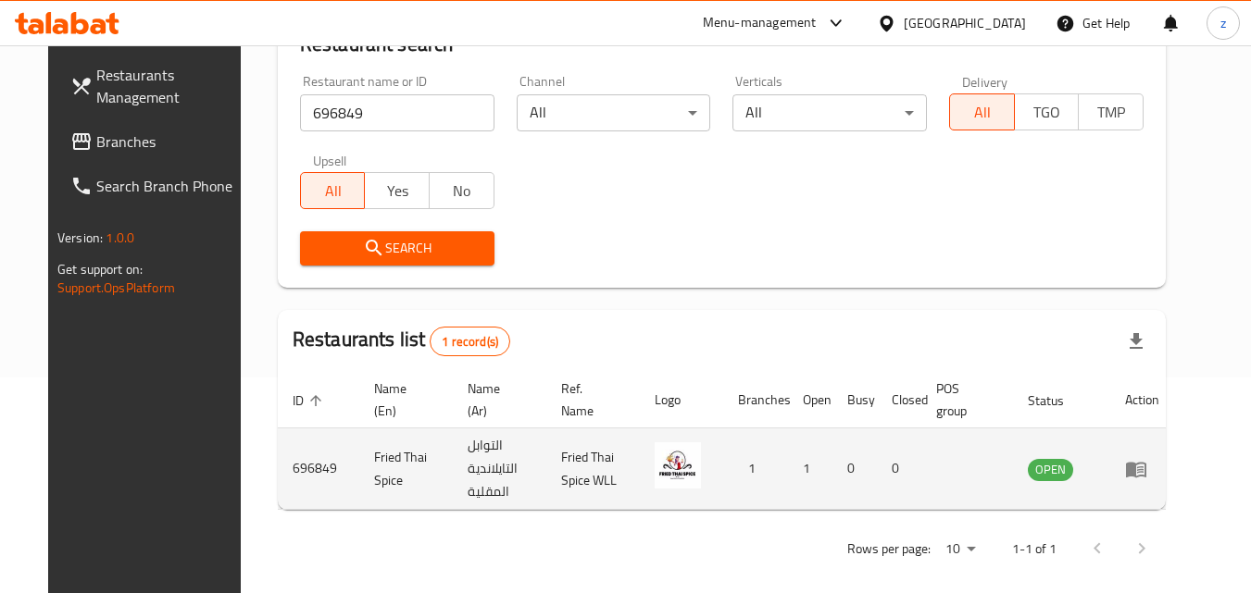
scroll to position [232, 0]
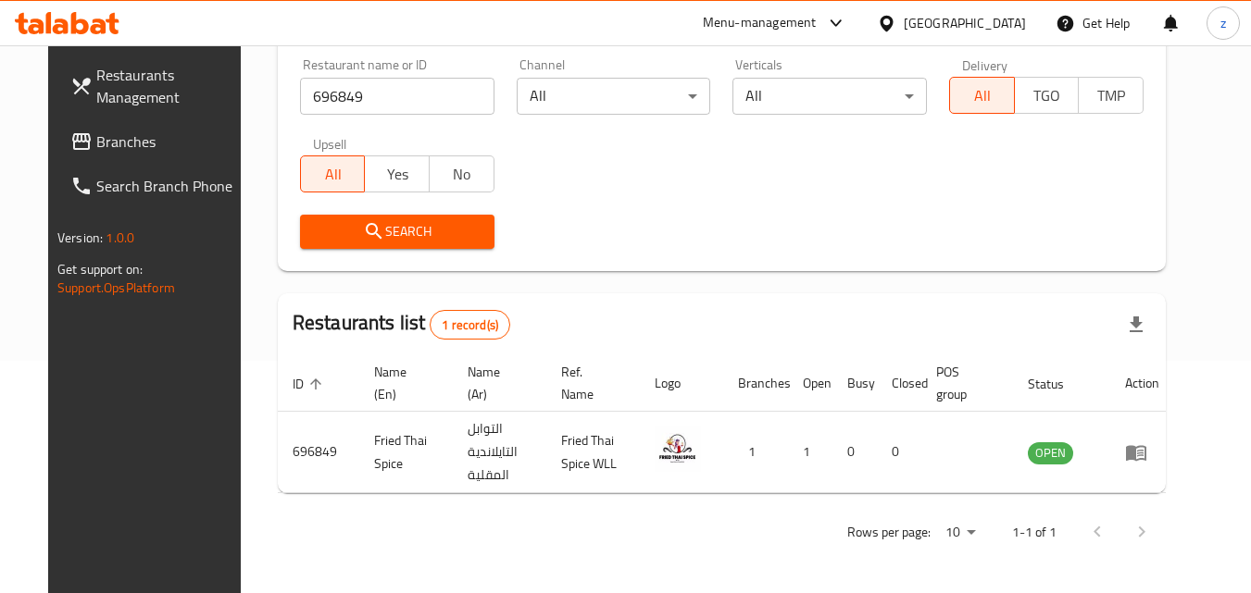
click at [966, 36] on div "[GEOGRAPHIC_DATA]" at bounding box center [951, 23] width 179 height 44
click at [892, 29] on icon at bounding box center [885, 23] width 13 height 16
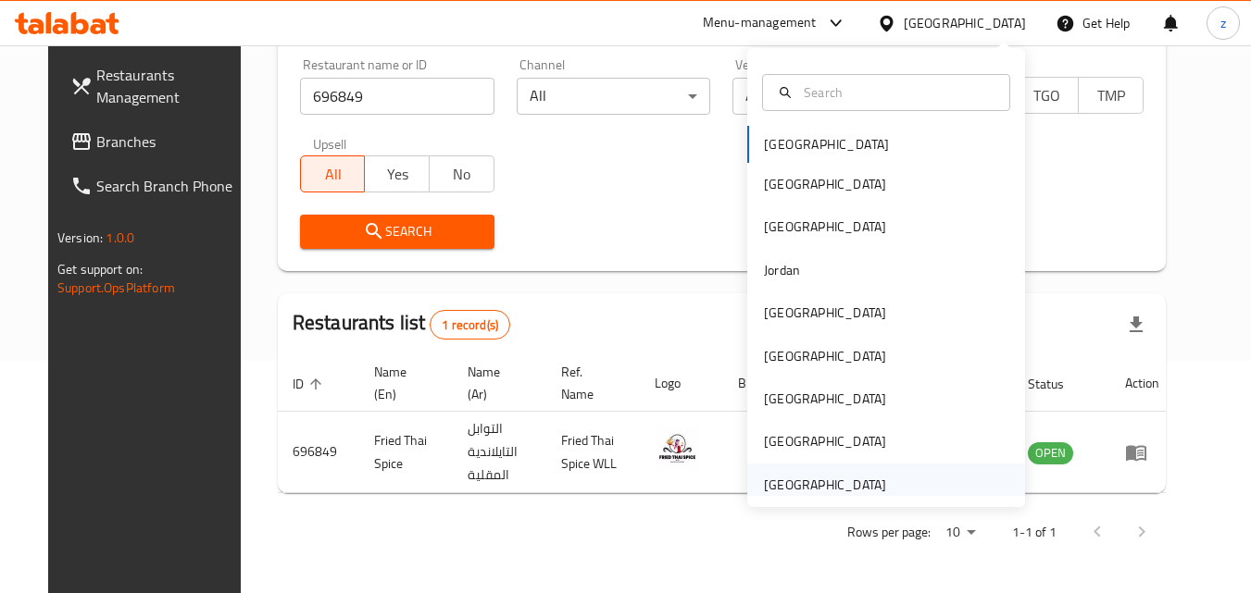
click at [866, 489] on div "[GEOGRAPHIC_DATA]" at bounding box center [825, 485] width 122 height 20
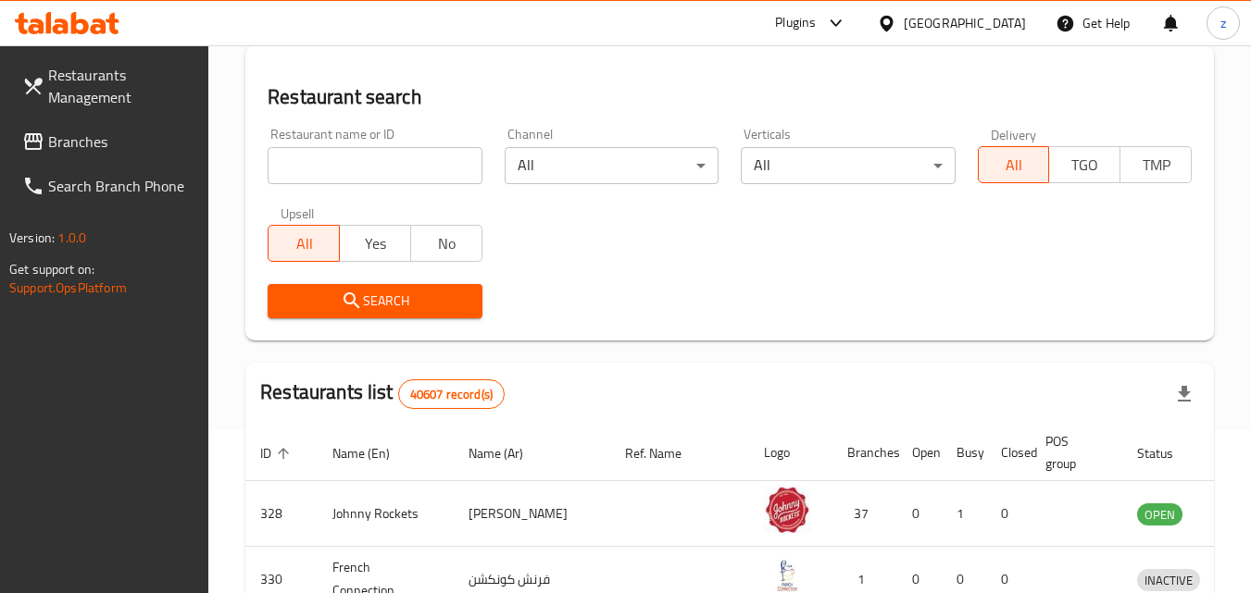
scroll to position [232, 0]
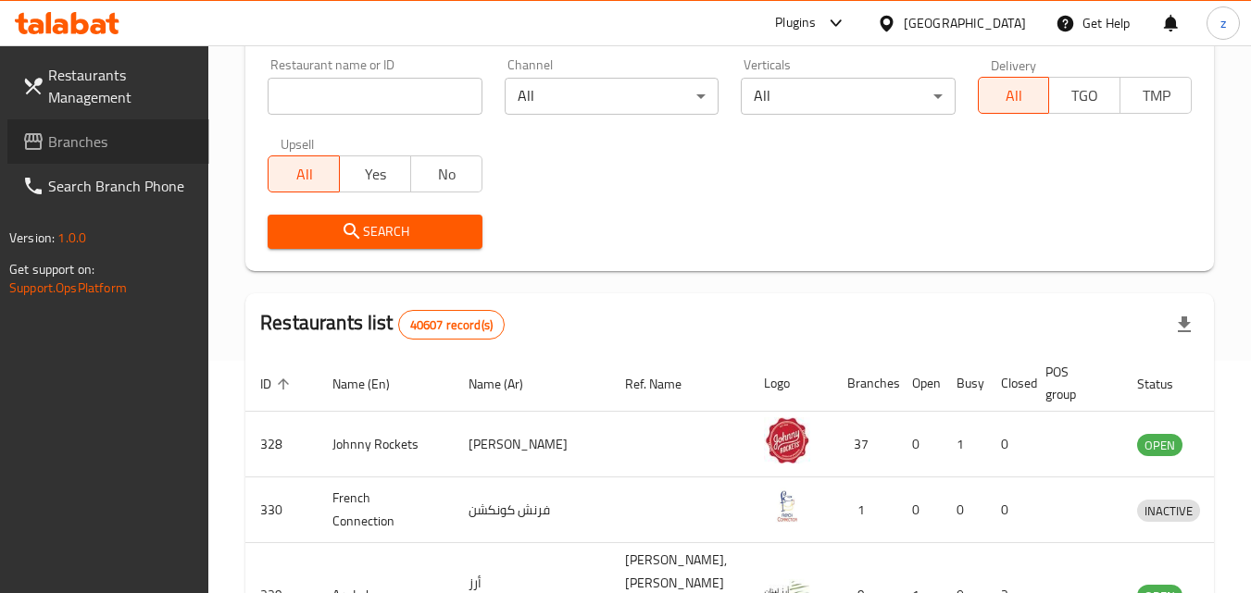
click at [81, 148] on span "Branches" at bounding box center [121, 142] width 146 height 22
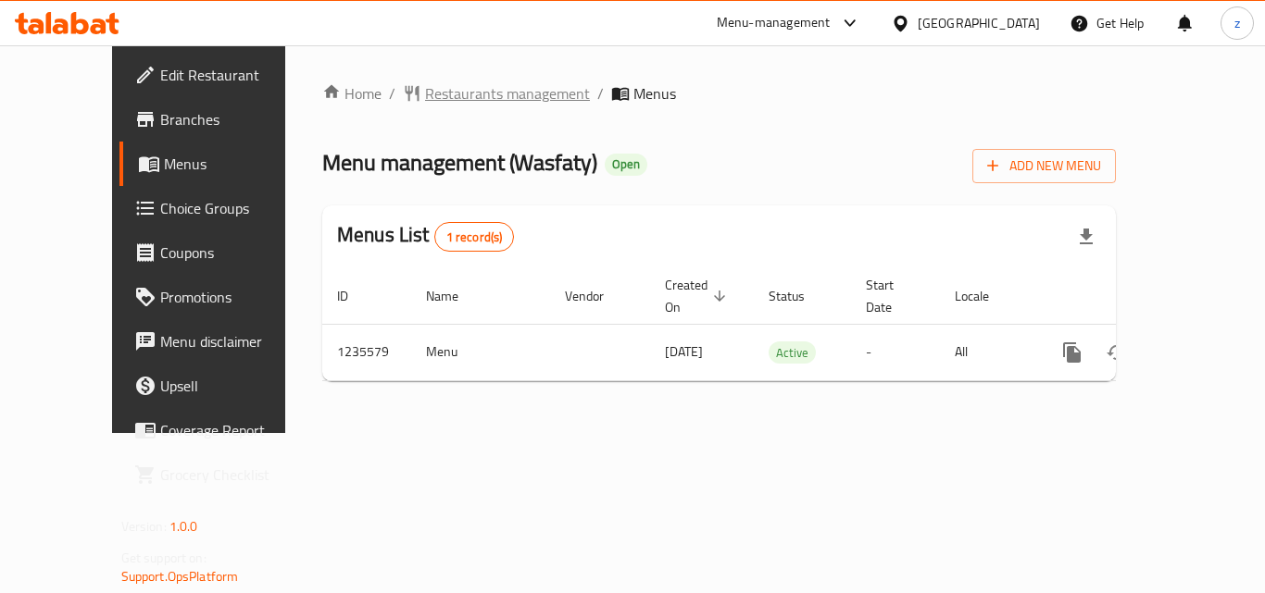
click at [452, 82] on span "Restaurants management" at bounding box center [507, 93] width 165 height 22
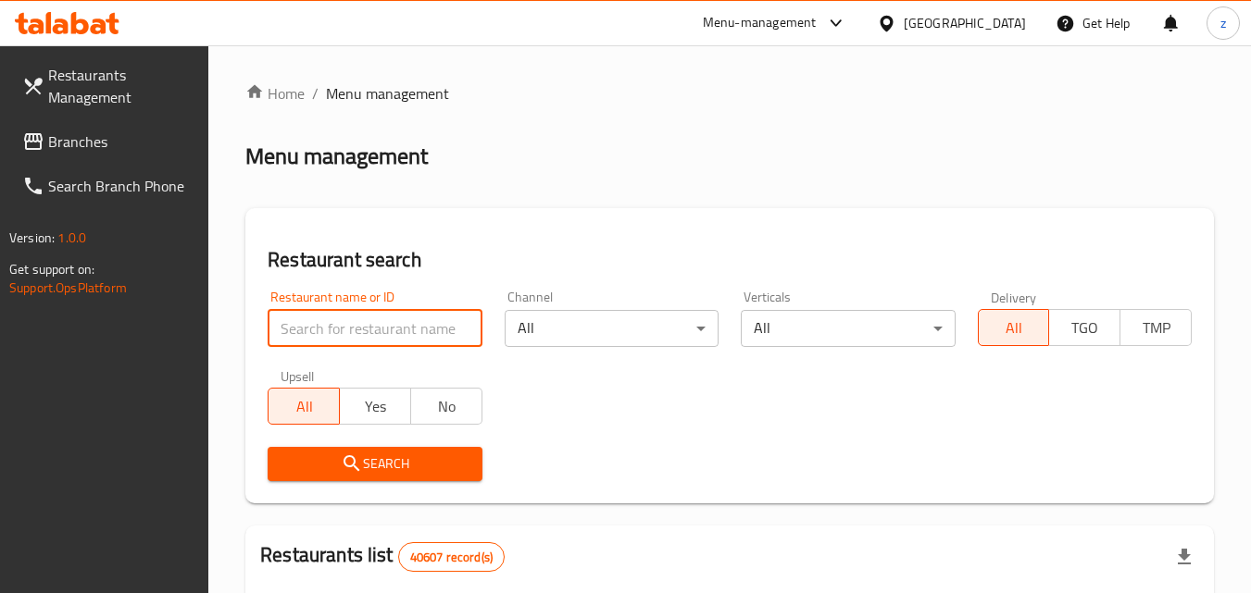
click at [380, 335] on input "search" at bounding box center [375, 328] width 214 height 37
paste input "678776"
type input "678776"
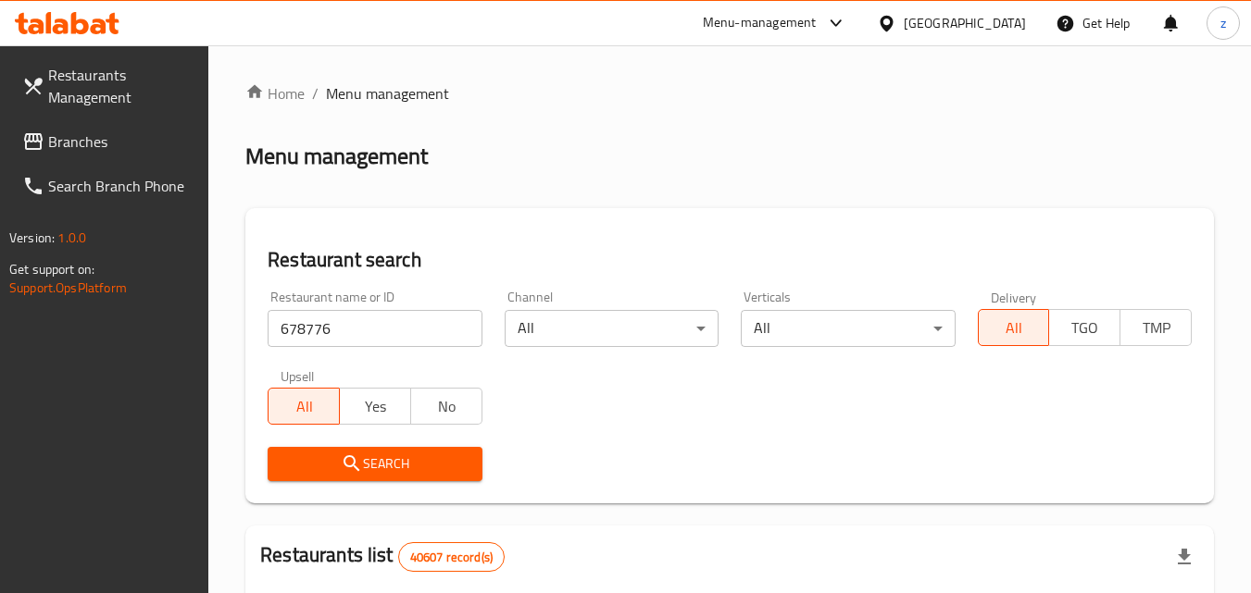
drag, startPoint x: 376, startPoint y: 444, endPoint x: 370, endPoint y: 453, distance: 10.0
click at [370, 453] on span "Search" at bounding box center [374, 464] width 184 height 23
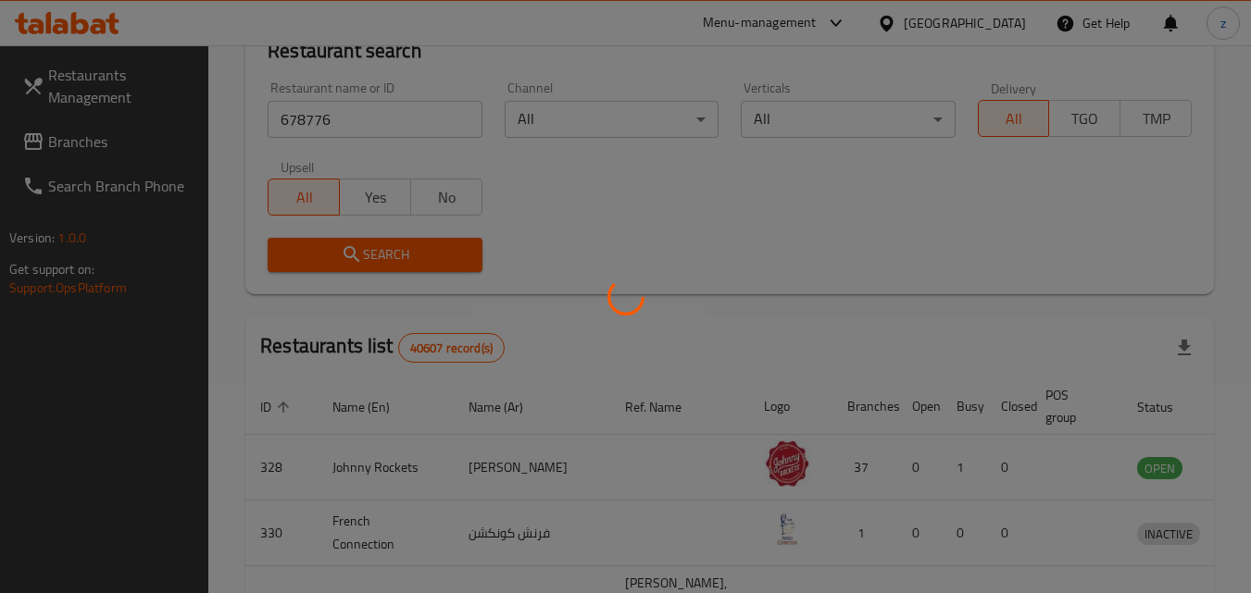
scroll to position [217, 0]
